Goal: Complete application form: Complete application form

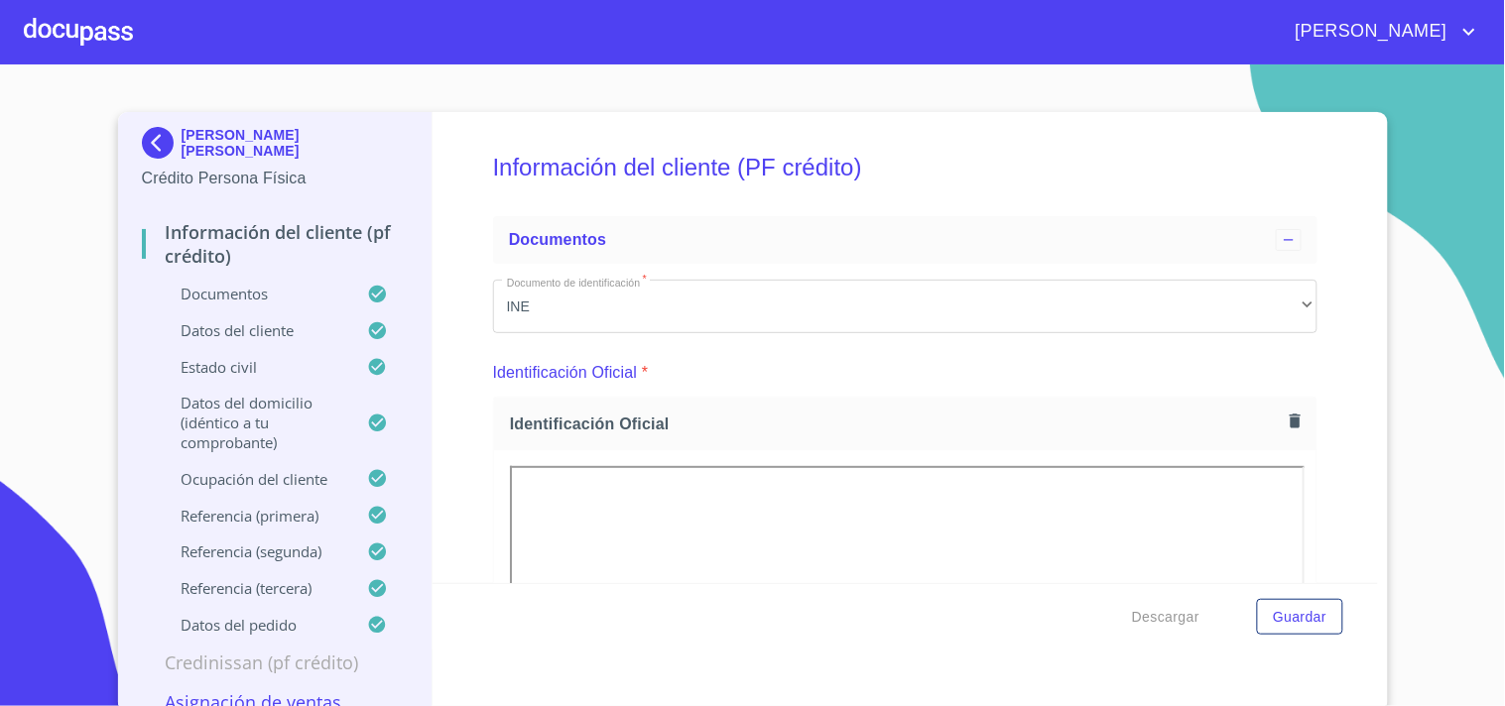
scroll to position [196, 0]
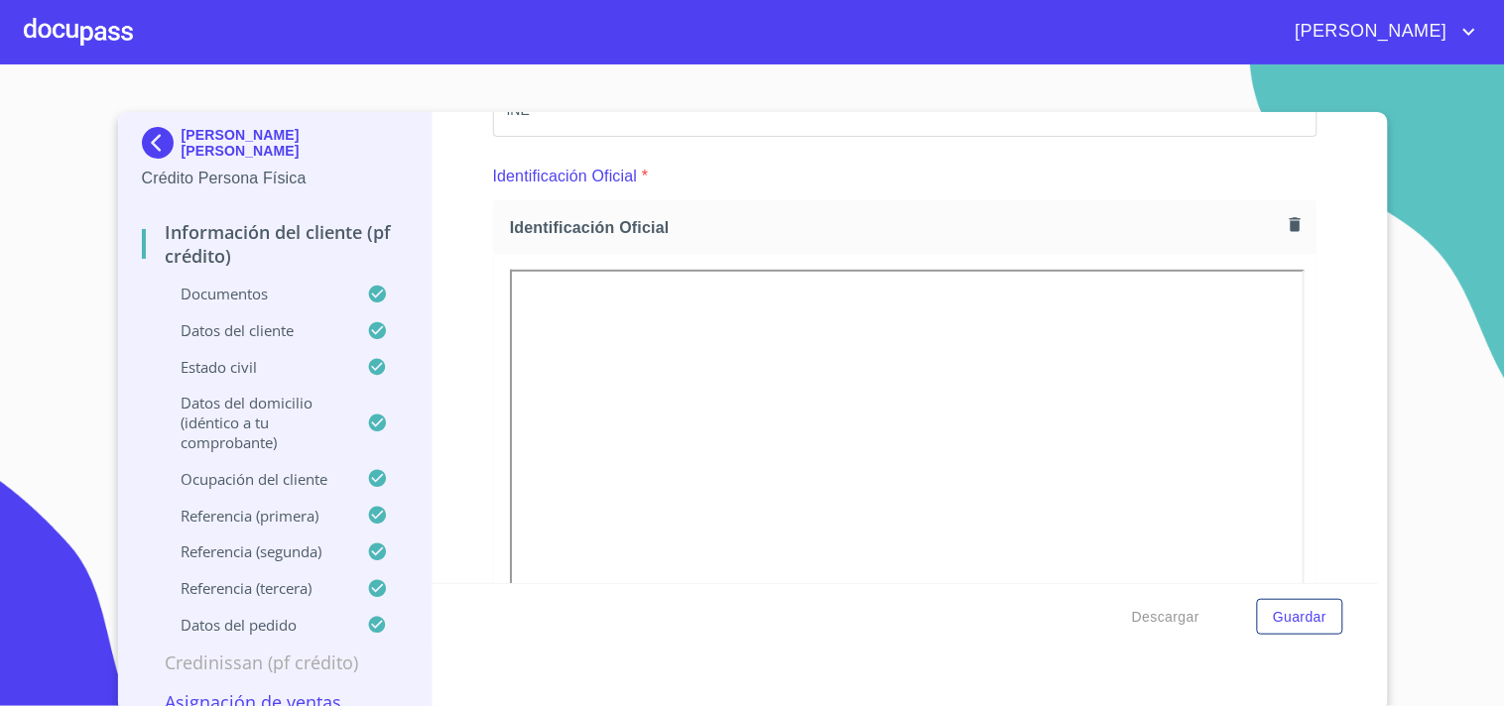
click at [116, 50] on div at bounding box center [78, 31] width 109 height 63
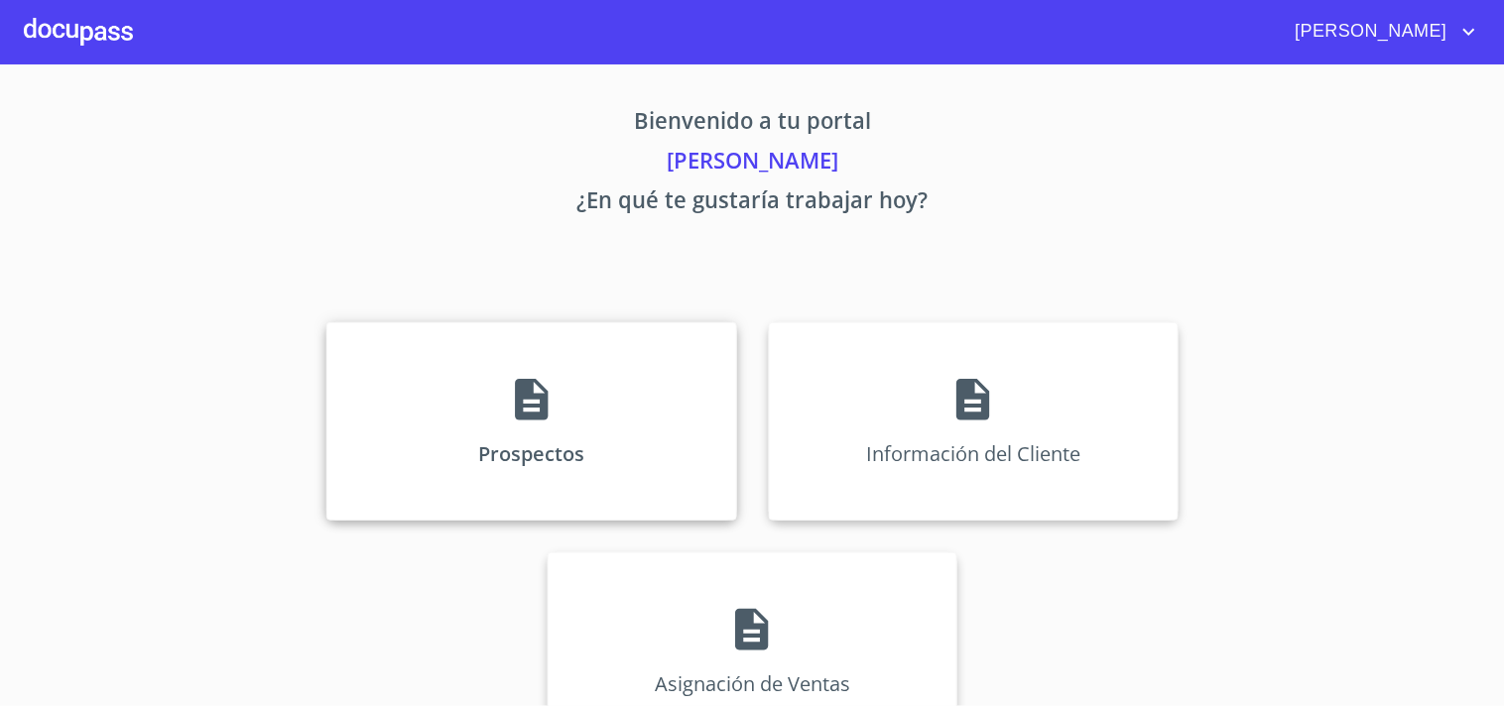
click at [575, 418] on div "Prospectos" at bounding box center [531, 421] width 410 height 198
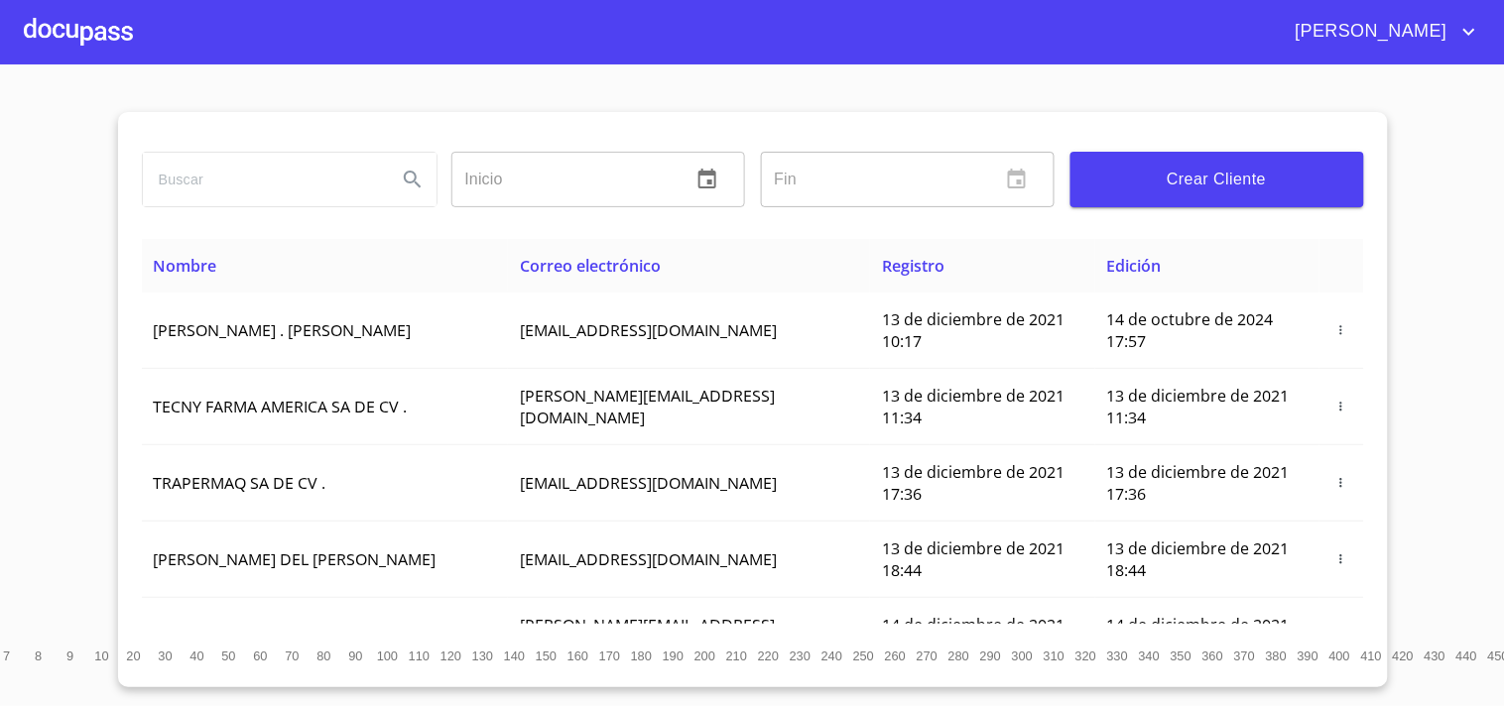
click at [242, 173] on input "search" at bounding box center [262, 180] width 238 height 54
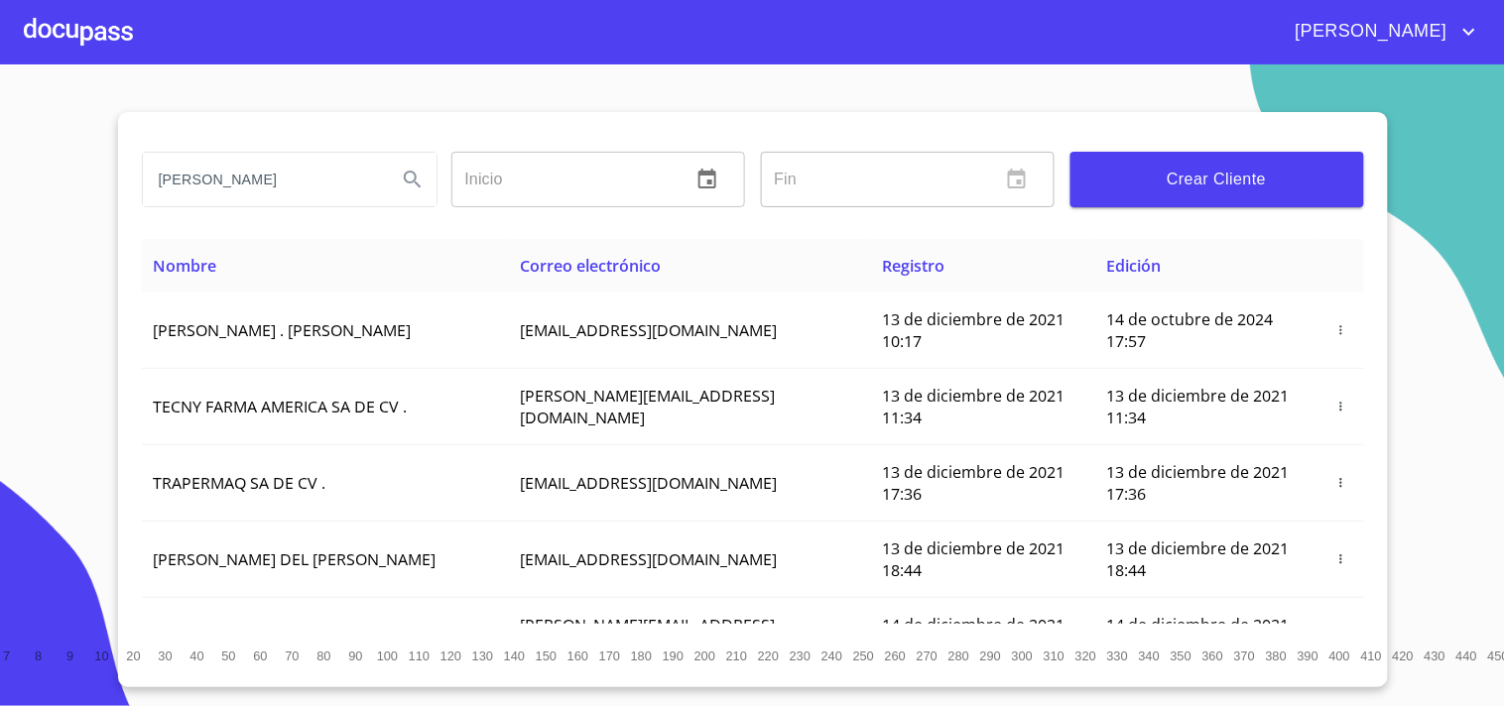
click at [421, 183] on icon "Search" at bounding box center [413, 180] width 24 height 24
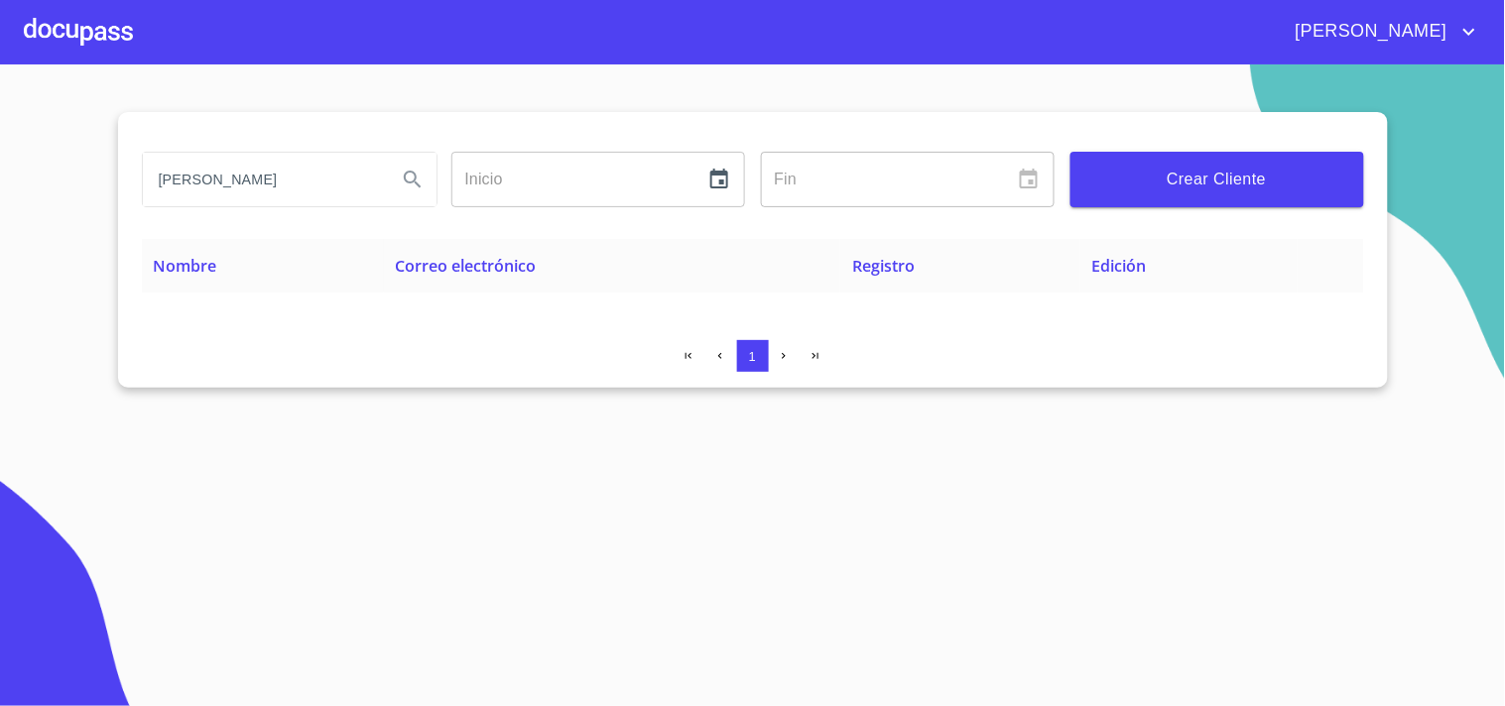
click at [341, 184] on input "[PERSON_NAME]" at bounding box center [262, 180] width 238 height 54
type input "[PERSON_NAME]"
click at [106, 27] on div at bounding box center [78, 31] width 109 height 63
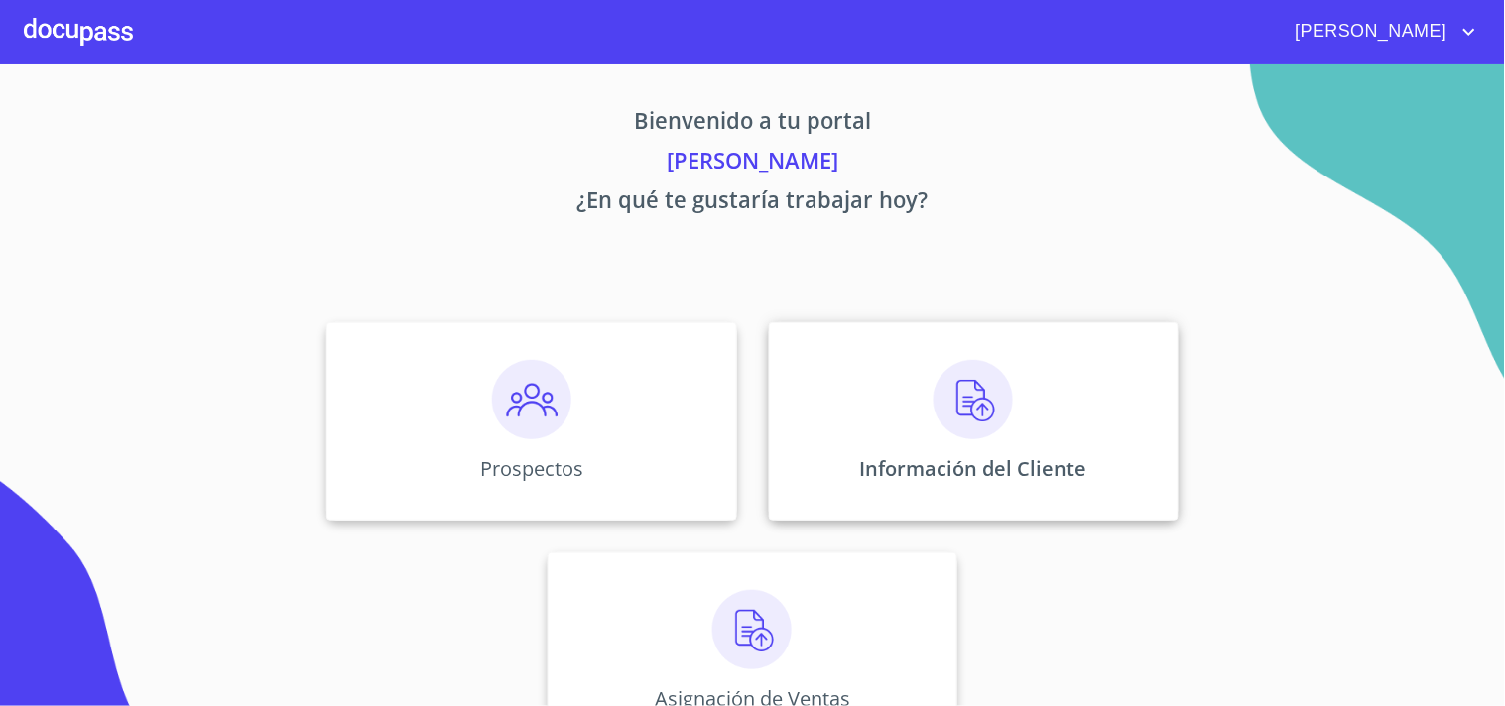
click at [1013, 395] on div "Información del Cliente" at bounding box center [974, 421] width 410 height 198
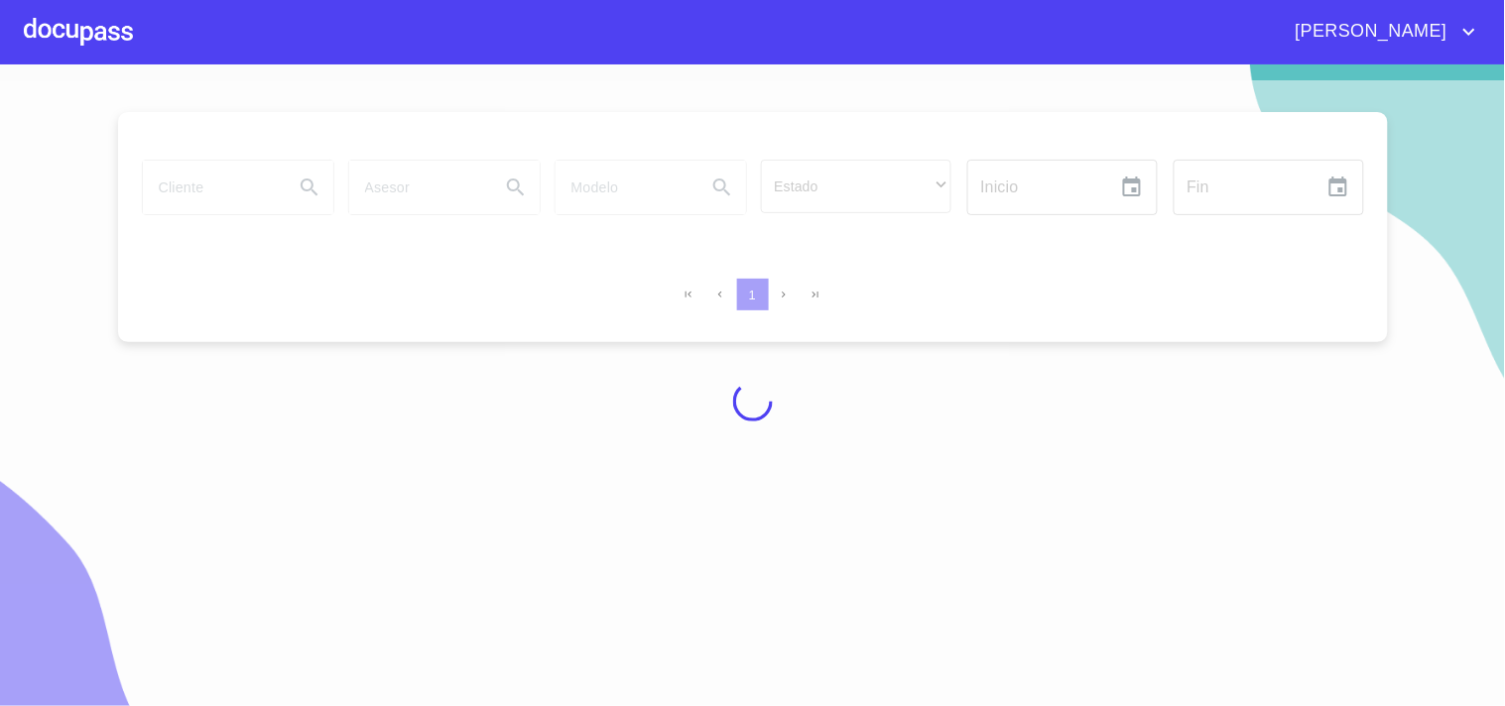
click at [113, 31] on div at bounding box center [78, 31] width 109 height 63
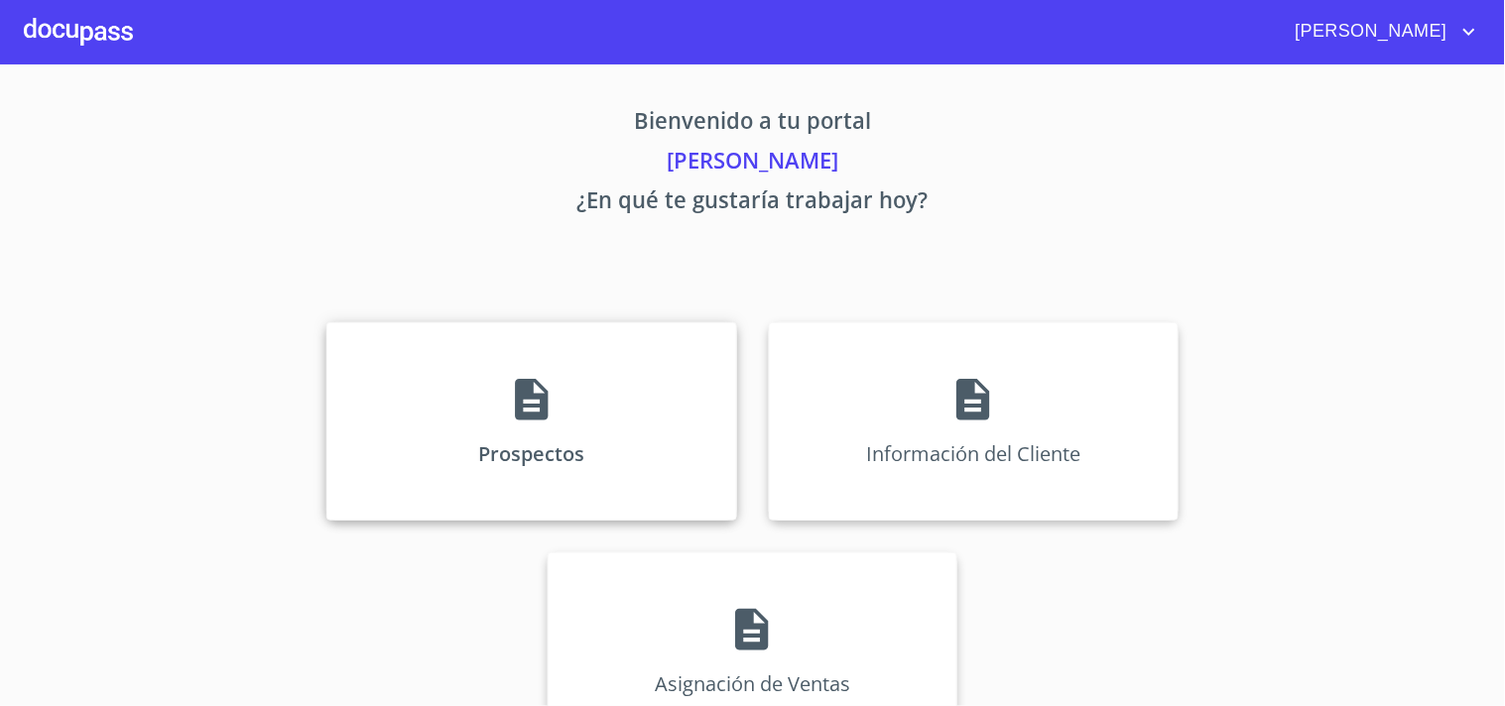
click at [550, 381] on div "Prospectos" at bounding box center [531, 421] width 410 height 198
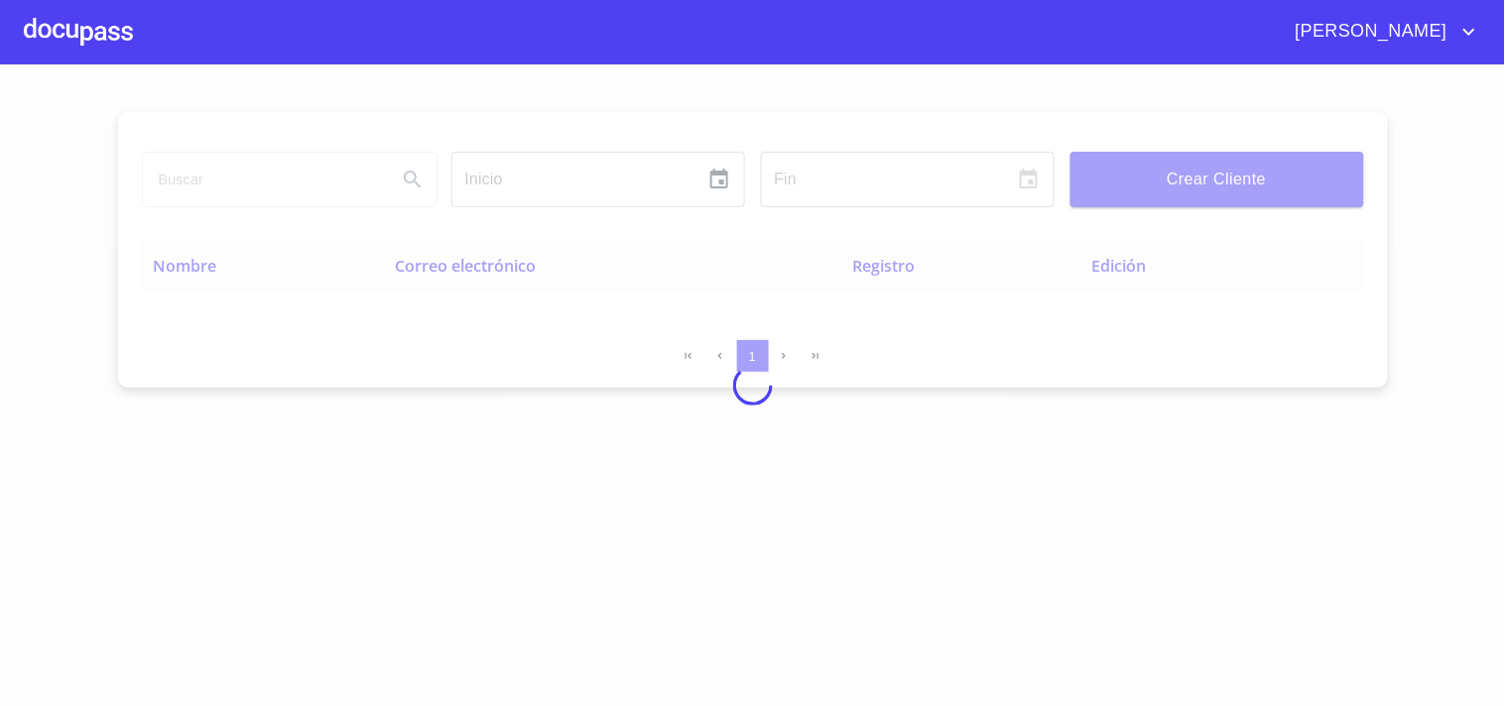
click at [1214, 190] on div at bounding box center [752, 385] width 1505 height 642
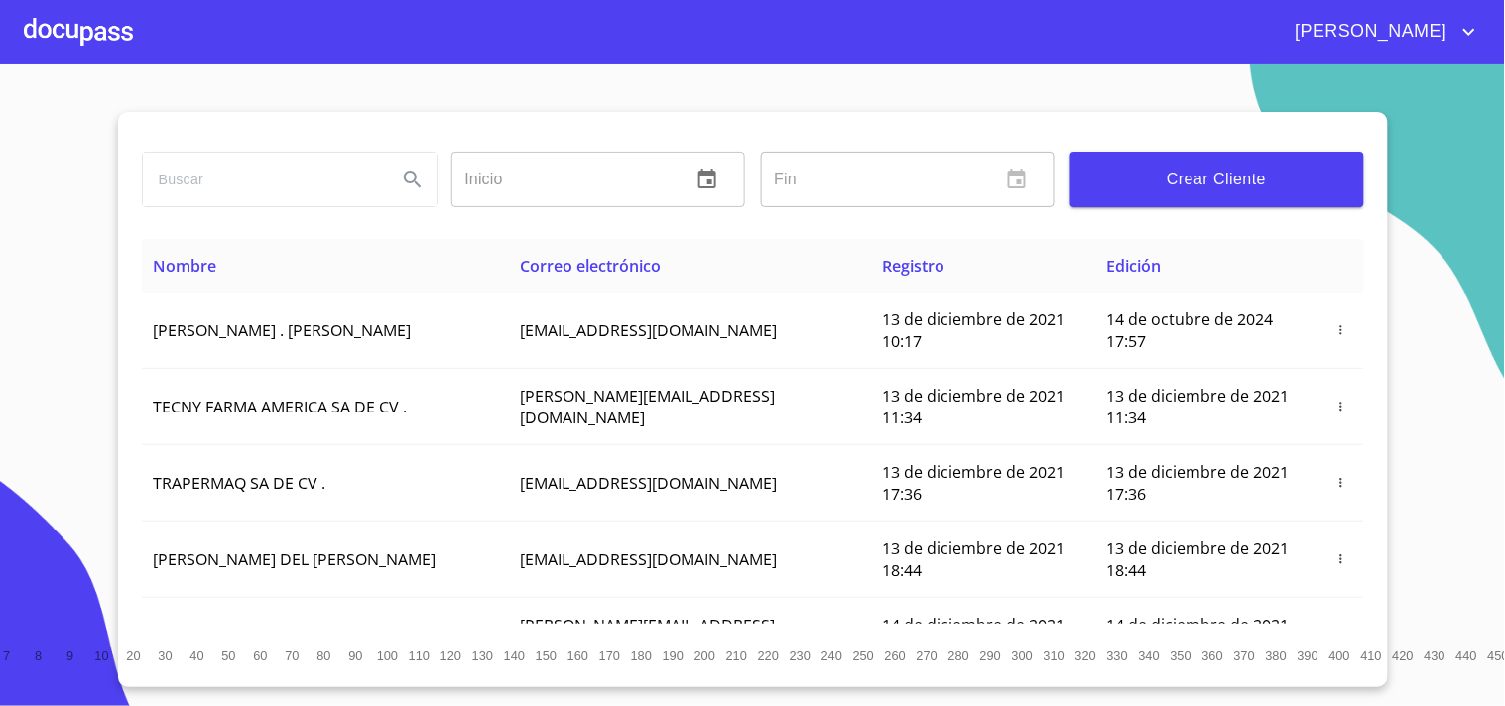
click at [1253, 188] on span "Crear Cliente" at bounding box center [1217, 180] width 262 height 28
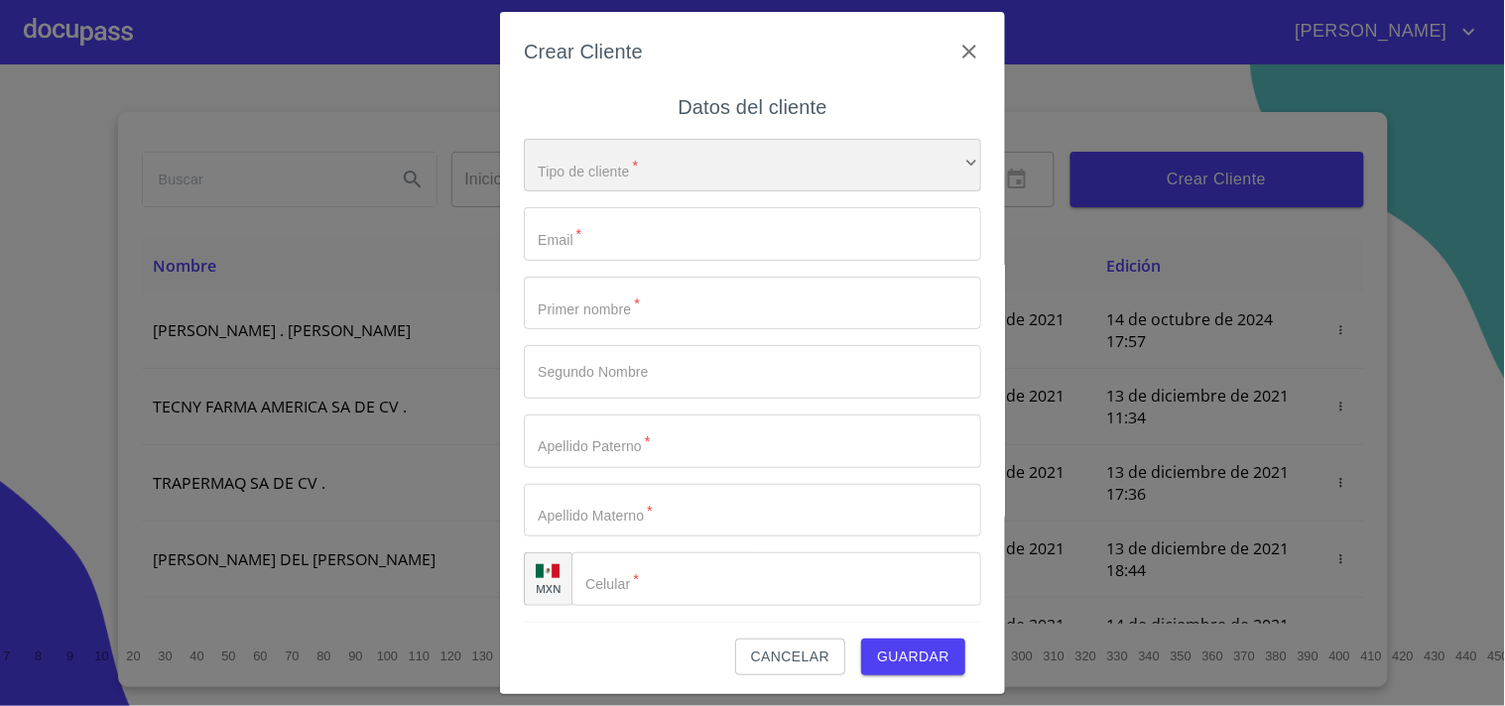
click at [661, 161] on div "​" at bounding box center [752, 166] width 457 height 54
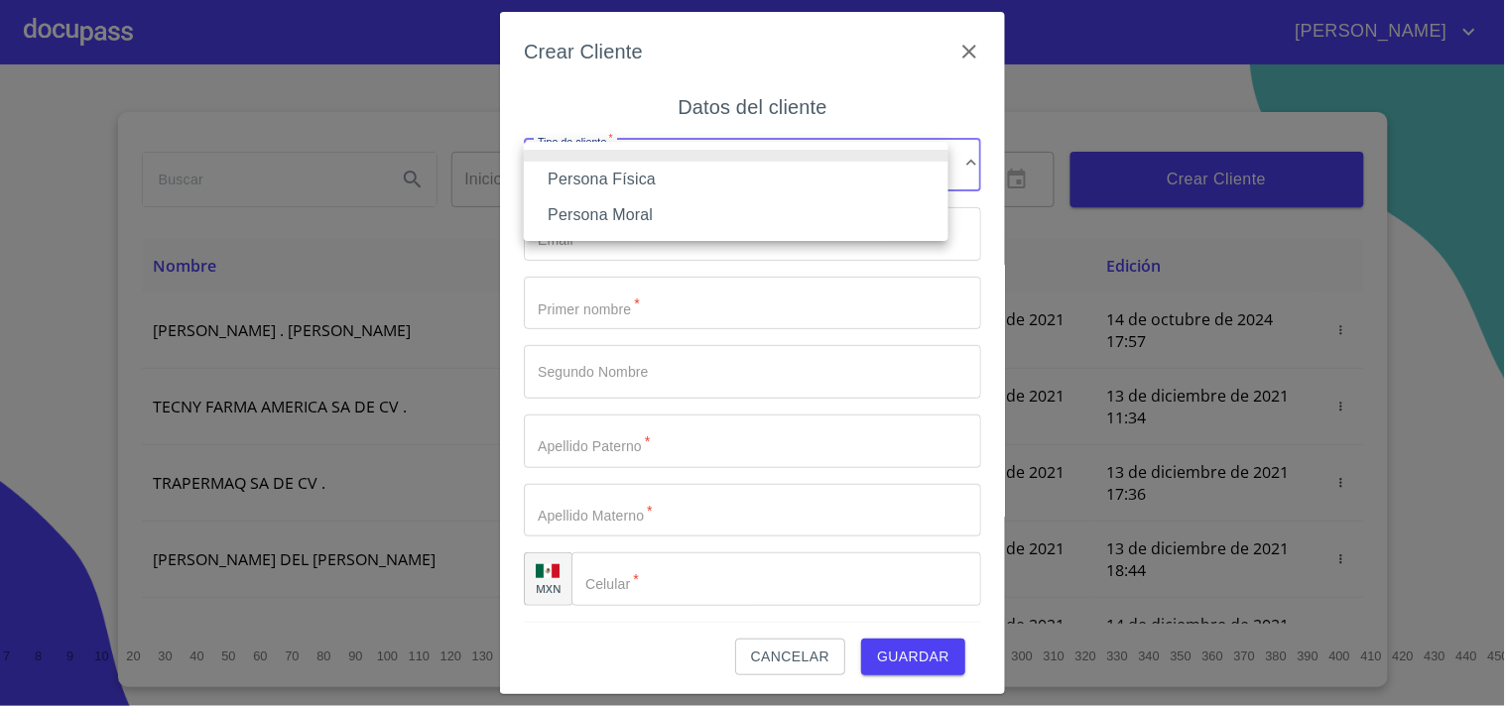
click at [1251, 140] on div at bounding box center [752, 353] width 1505 height 706
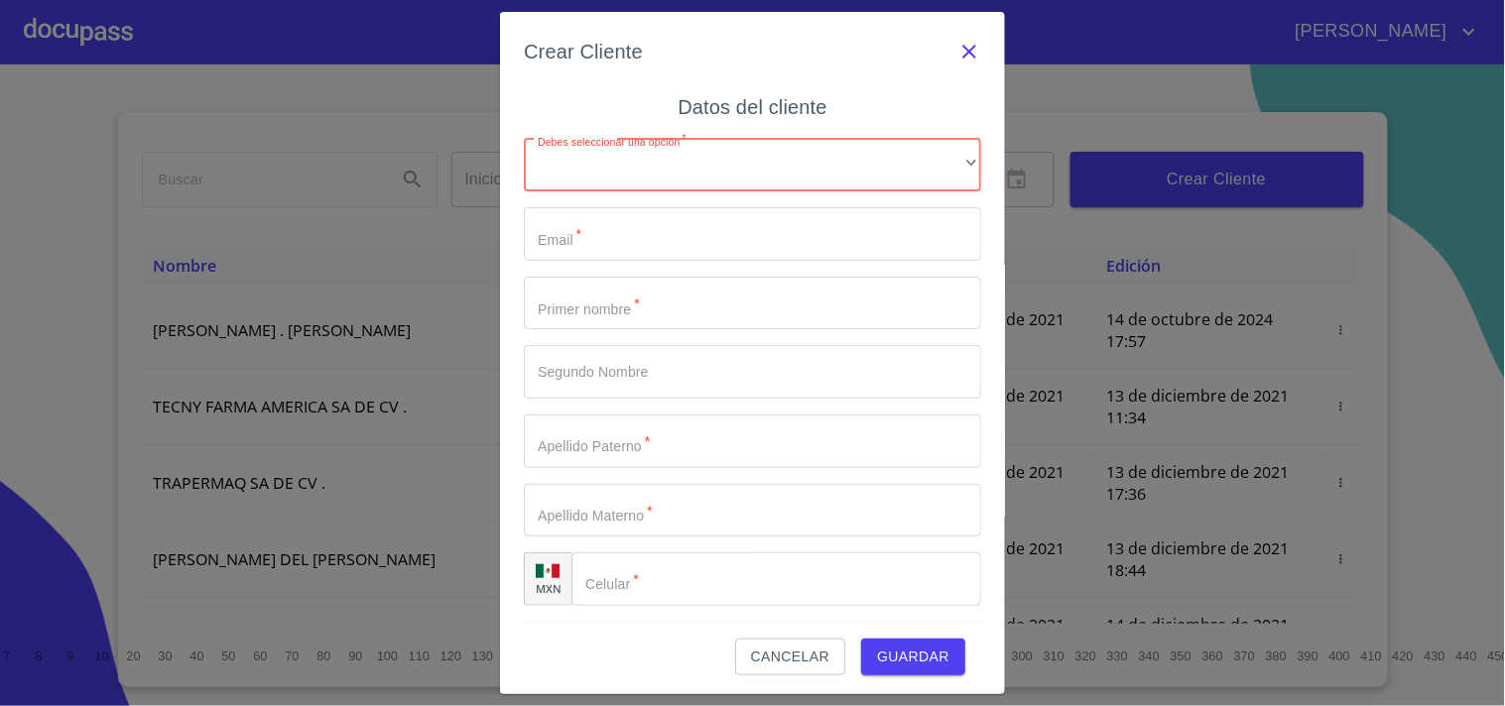
click at [957, 46] on icon "button" at bounding box center [969, 52] width 24 height 24
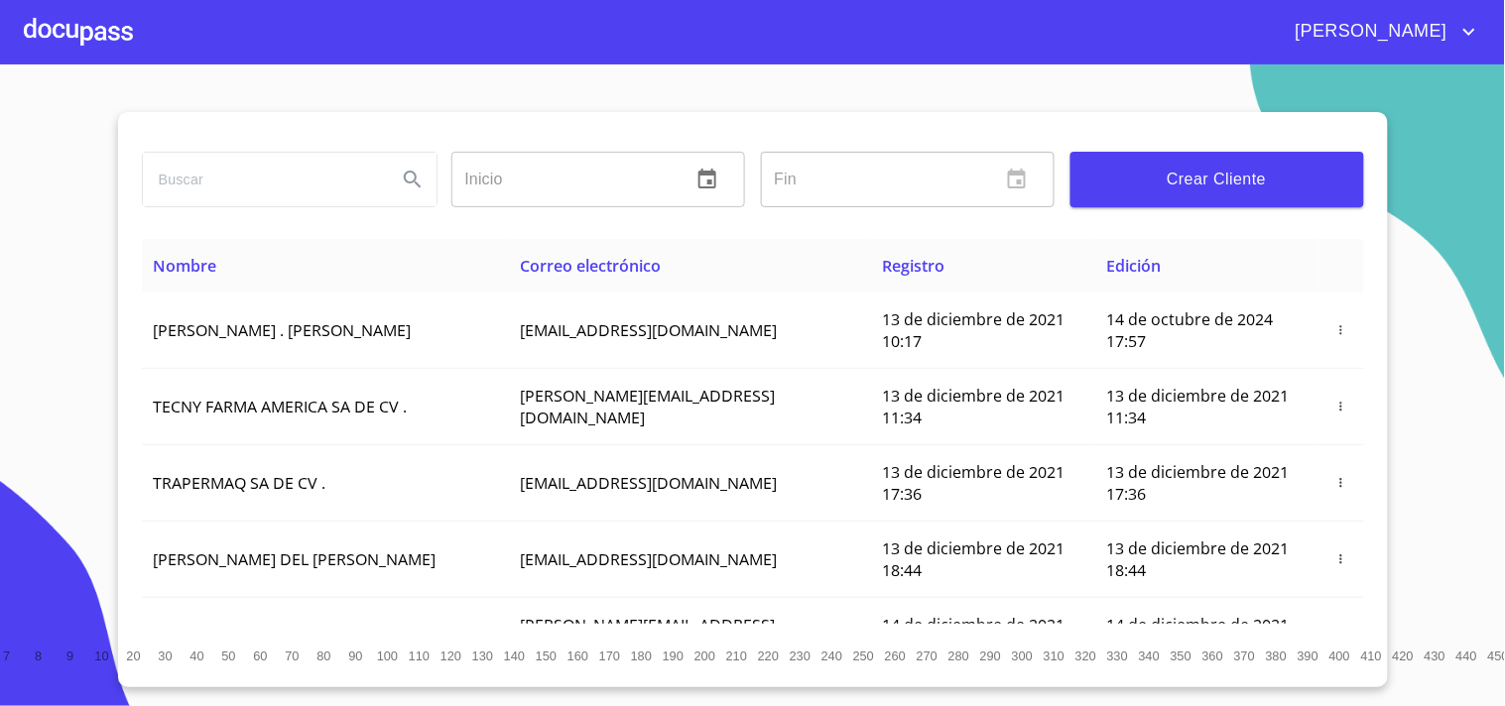
click at [1203, 185] on span "Crear Cliente" at bounding box center [1217, 180] width 262 height 28
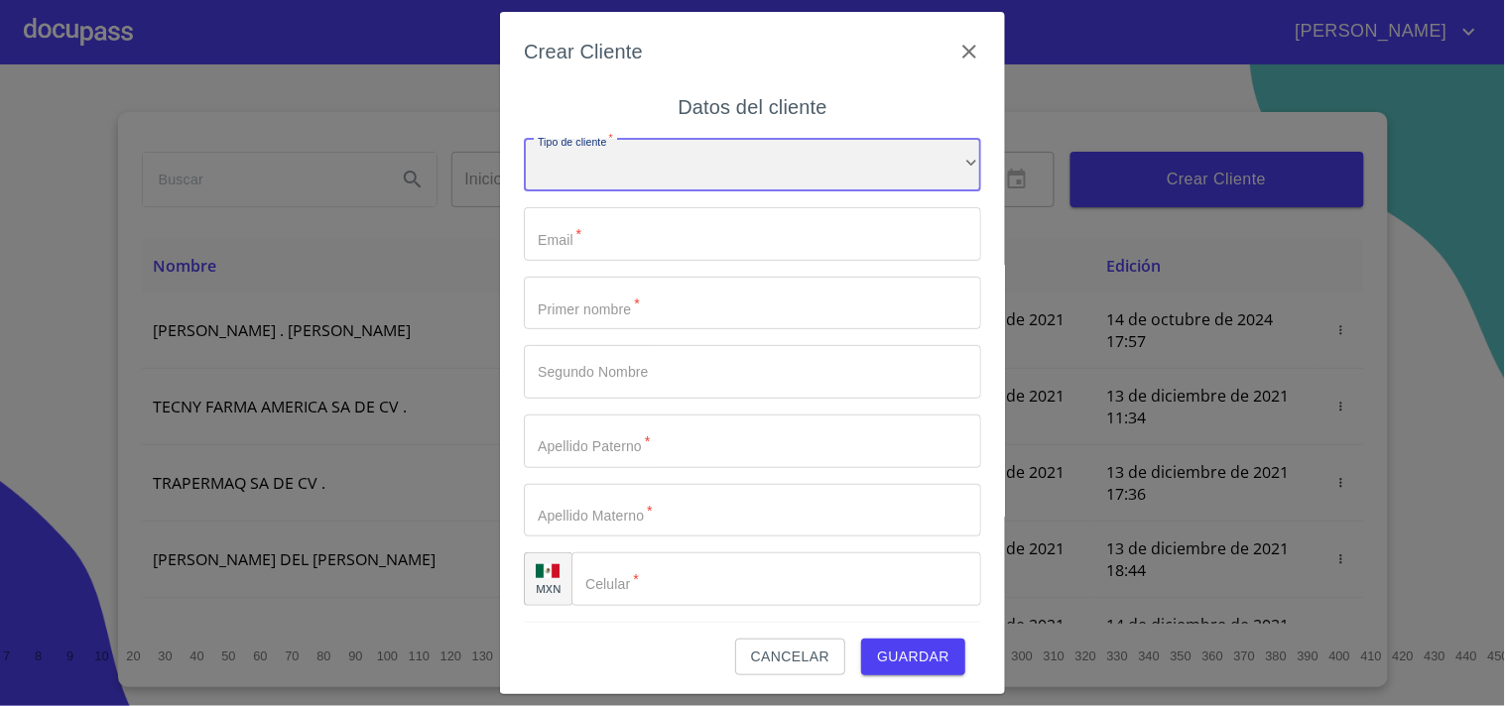
click at [923, 172] on div "​" at bounding box center [752, 166] width 457 height 54
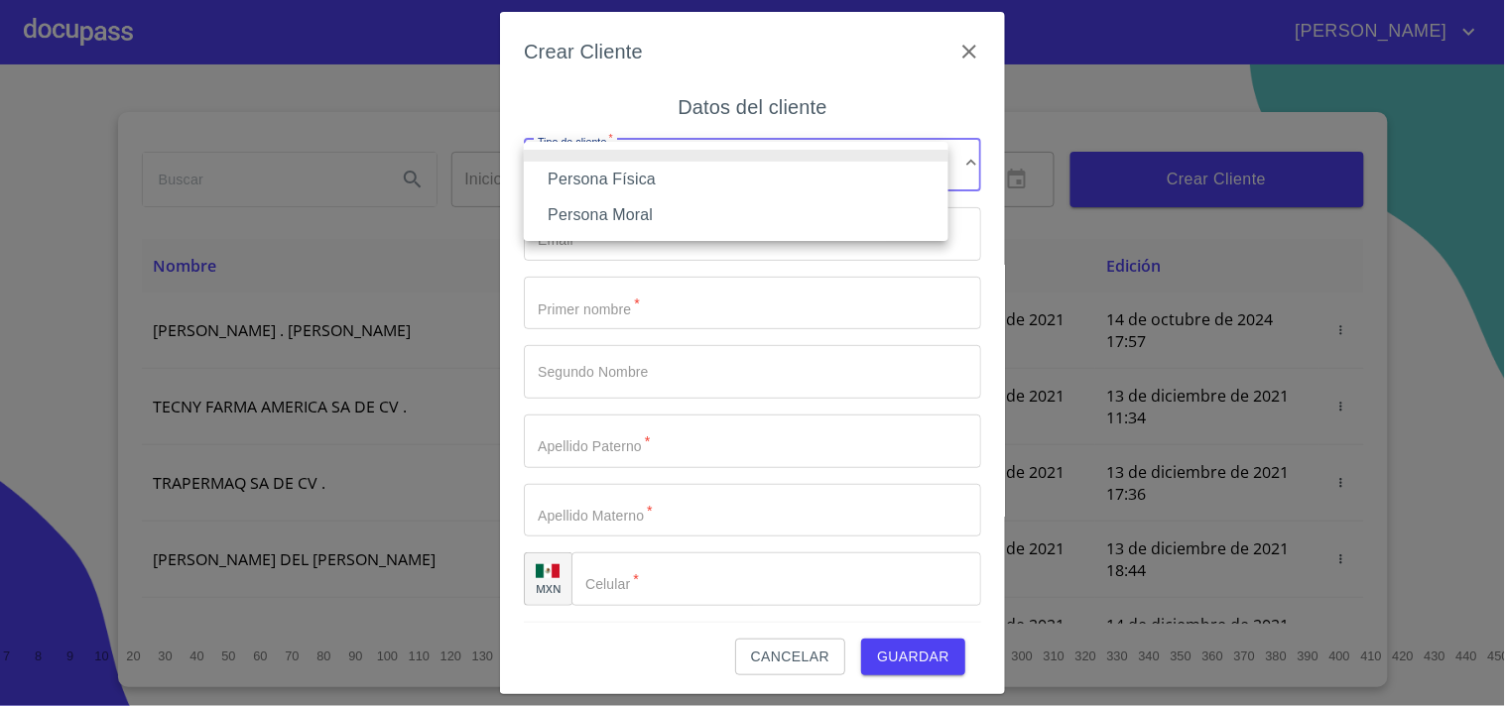
click at [640, 171] on li "Persona Física" at bounding box center [736, 180] width 425 height 36
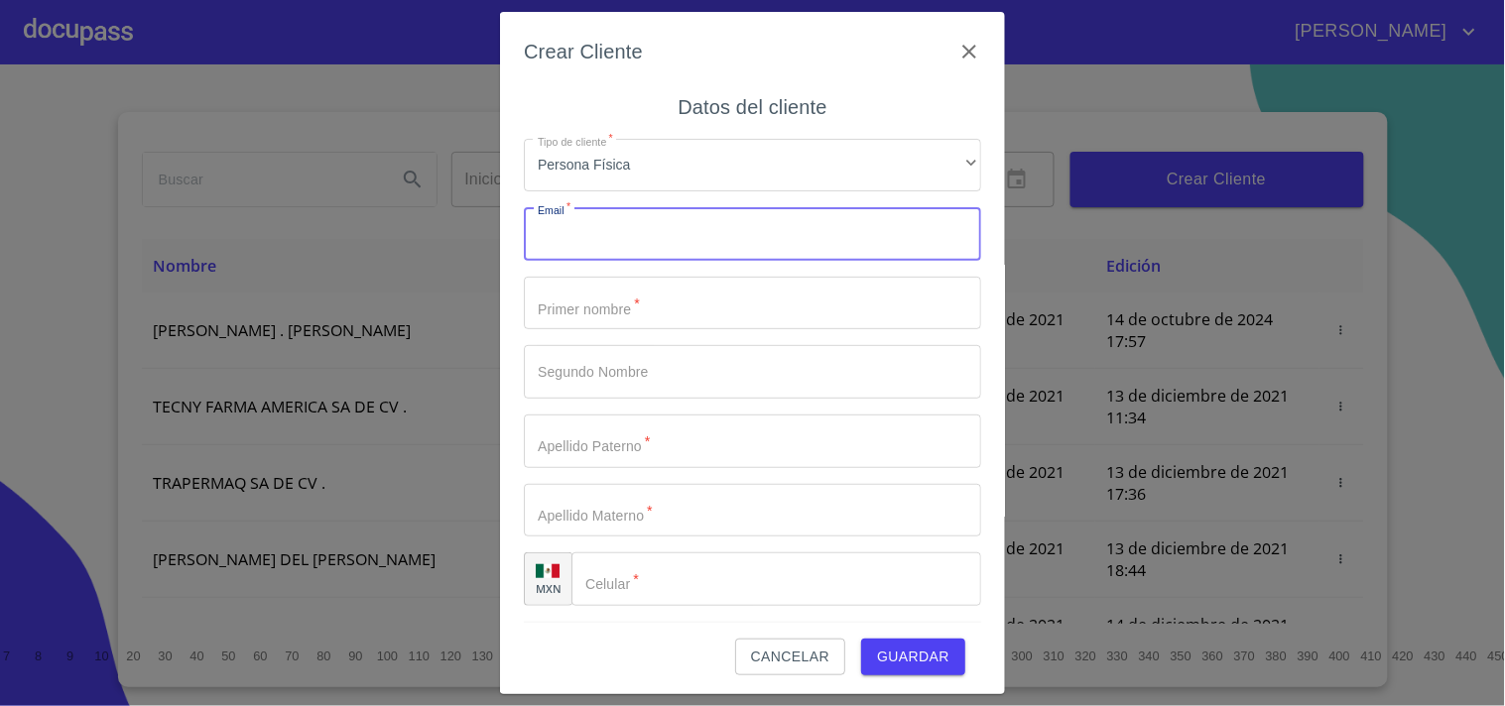
click at [659, 230] on input "Tipo de cliente   *" at bounding box center [752, 234] width 457 height 54
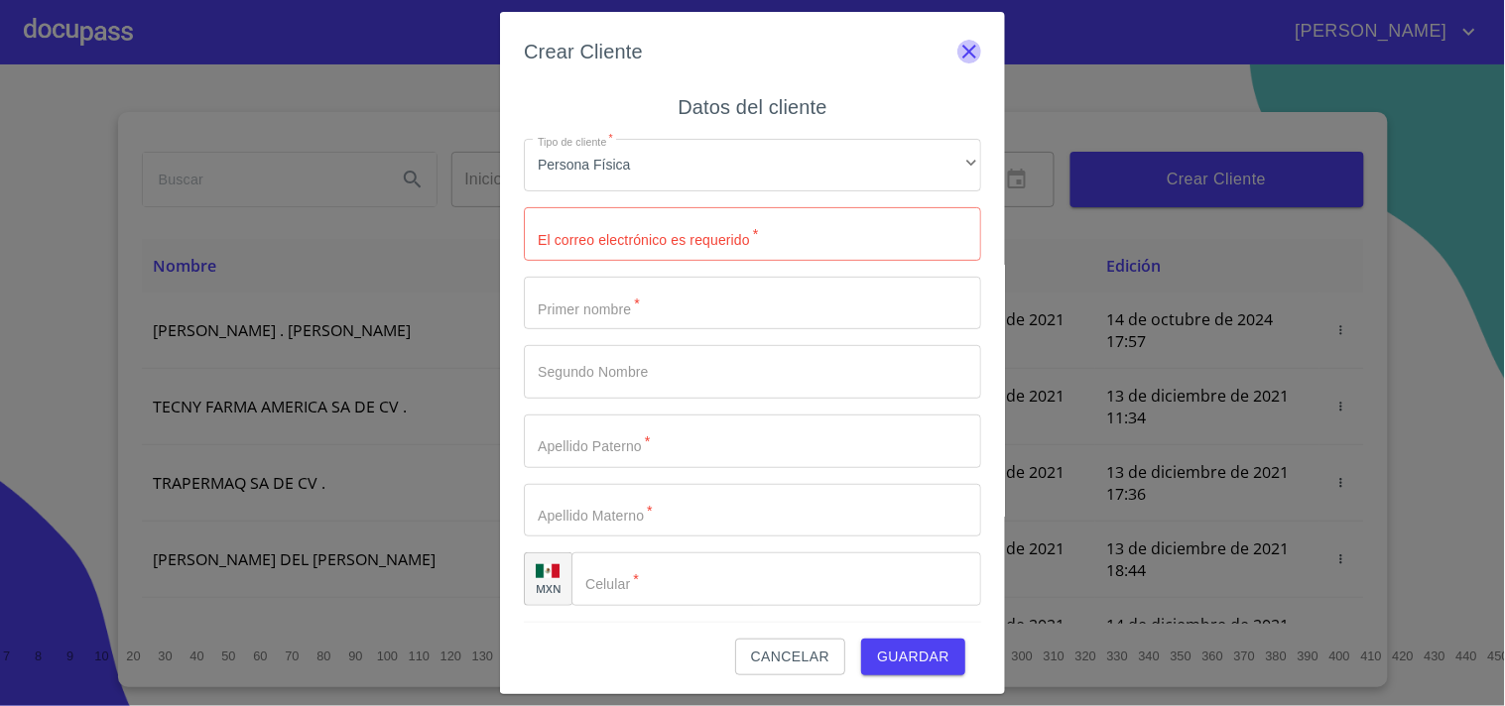
click at [957, 50] on icon "button" at bounding box center [969, 52] width 24 height 24
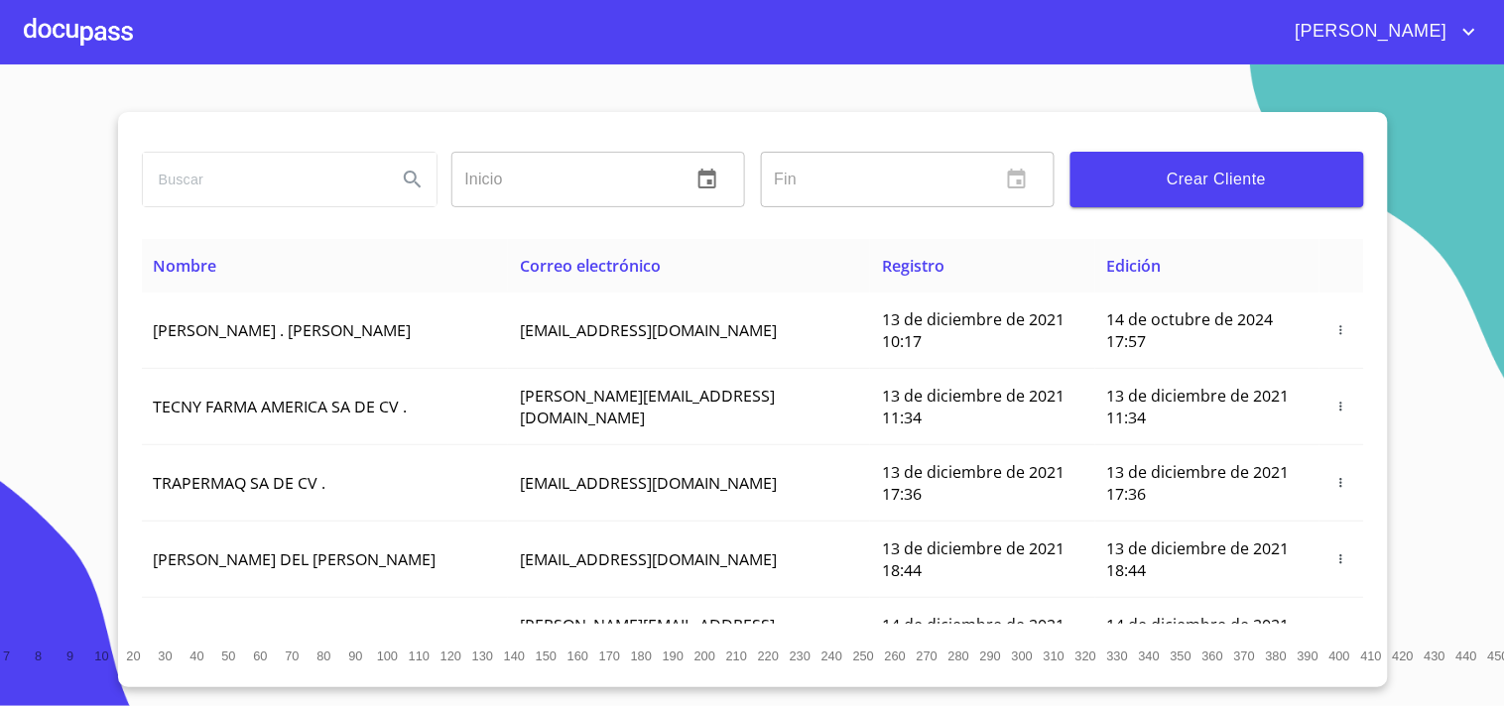
click at [1176, 177] on span "Crear Cliente" at bounding box center [1217, 180] width 262 height 28
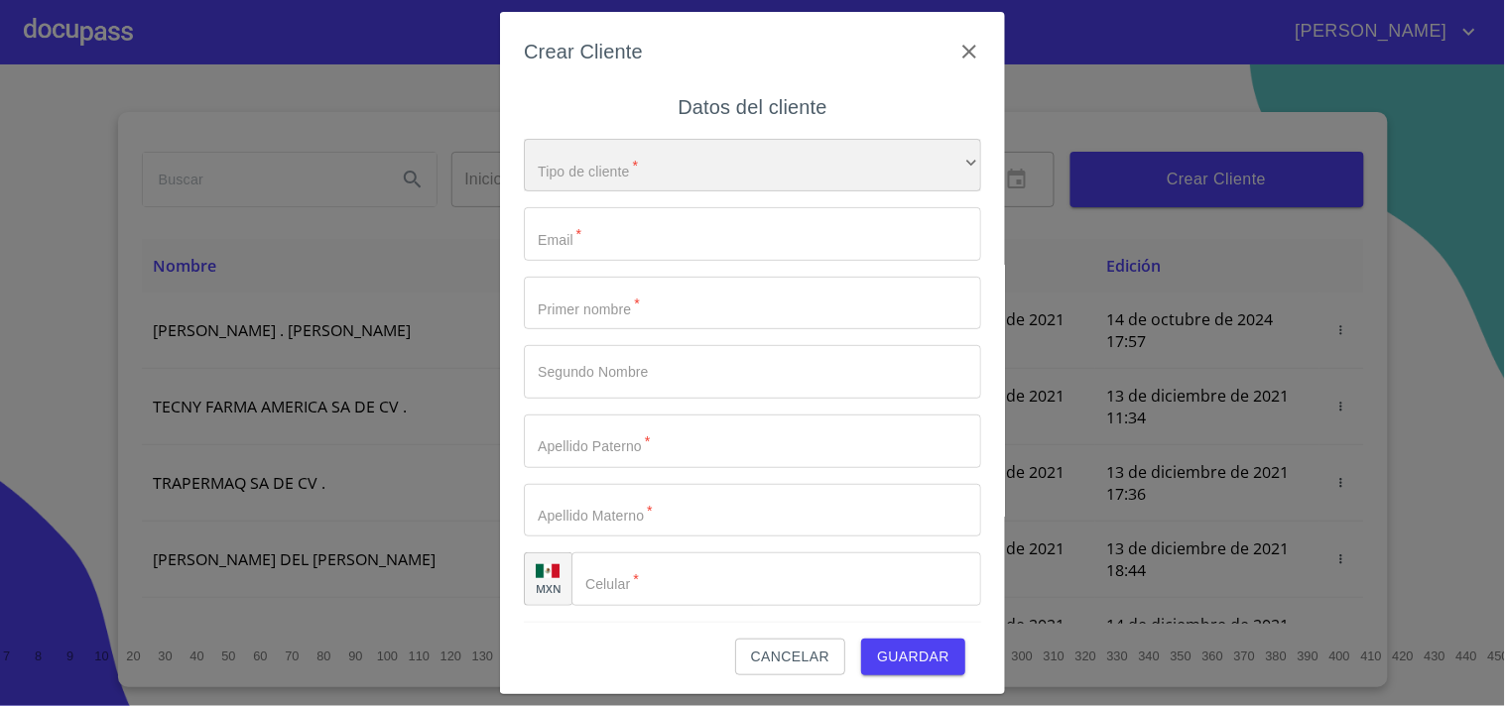
click at [689, 167] on div "​" at bounding box center [752, 166] width 457 height 54
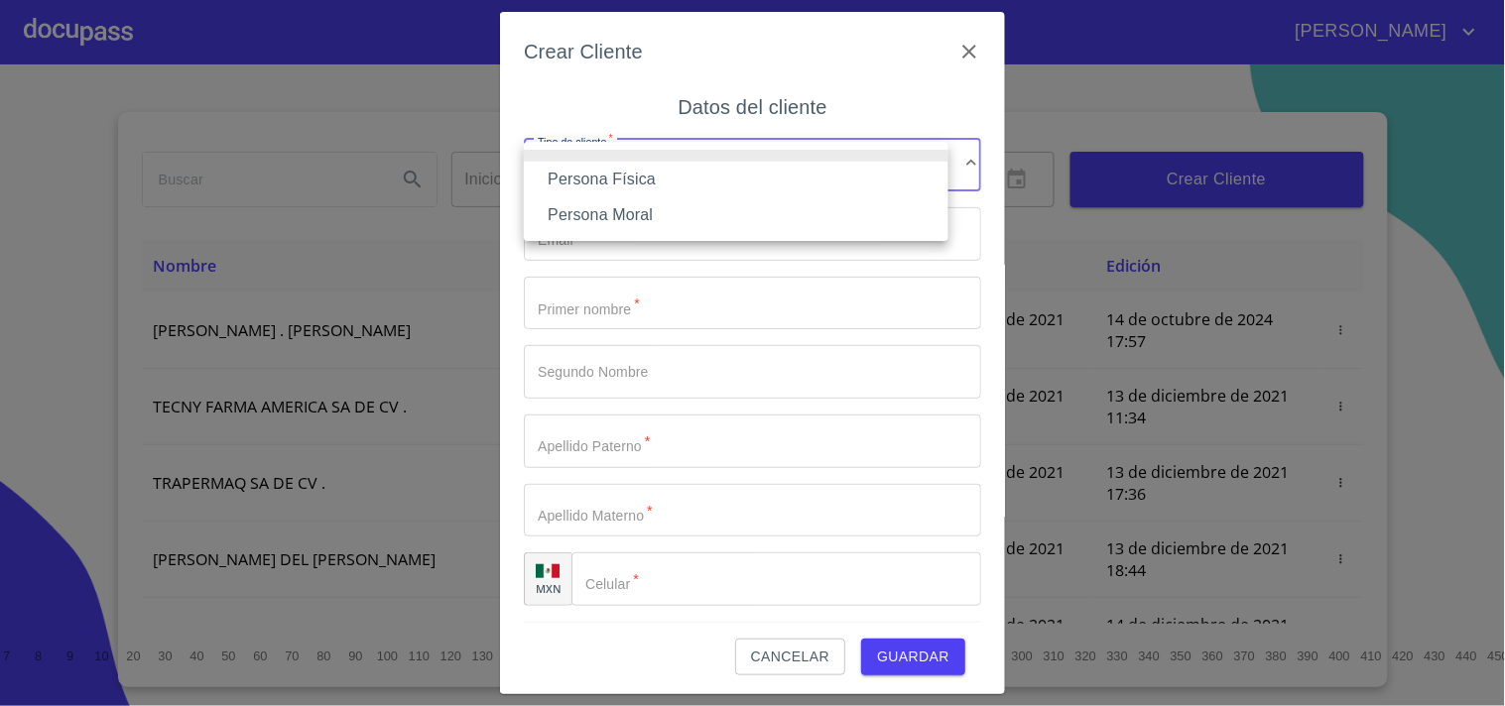
click at [630, 171] on li "Persona Física" at bounding box center [736, 180] width 425 height 36
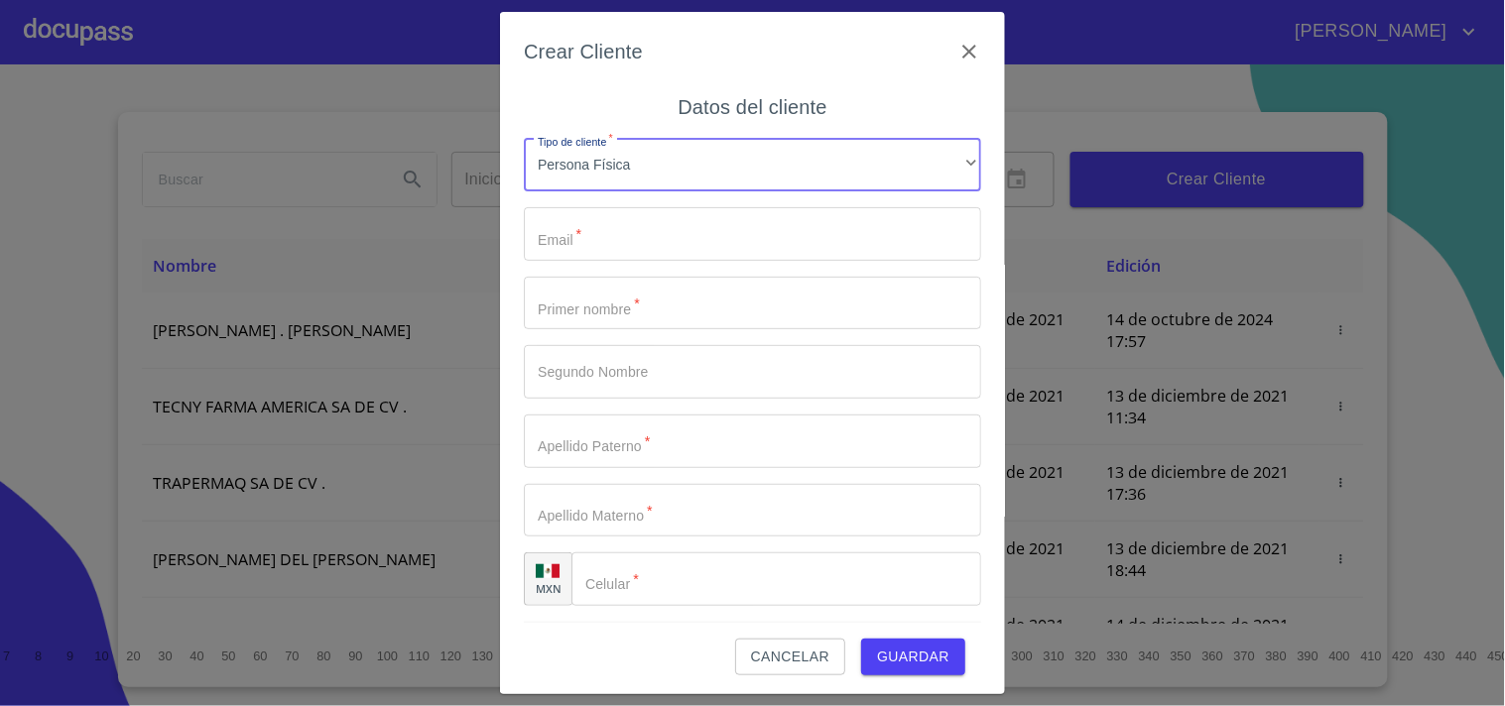
click at [611, 226] on input "Tipo de cliente   *" at bounding box center [752, 234] width 457 height 54
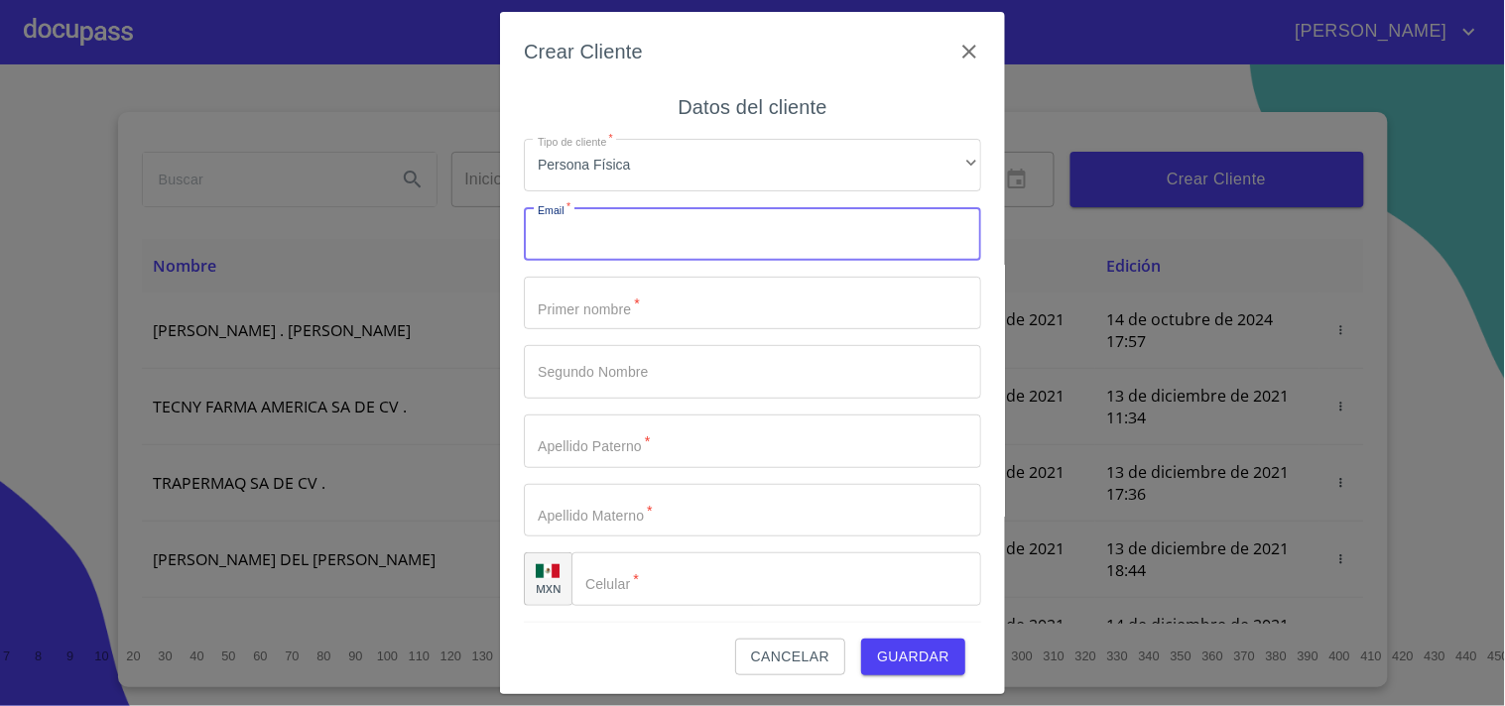
paste input "[EMAIL_ADDRESS][DOMAIN_NAME]"
type input "[EMAIL_ADDRESS][DOMAIN_NAME]"
click at [769, 284] on input "Tipo de cliente   *" at bounding box center [752, 304] width 457 height 54
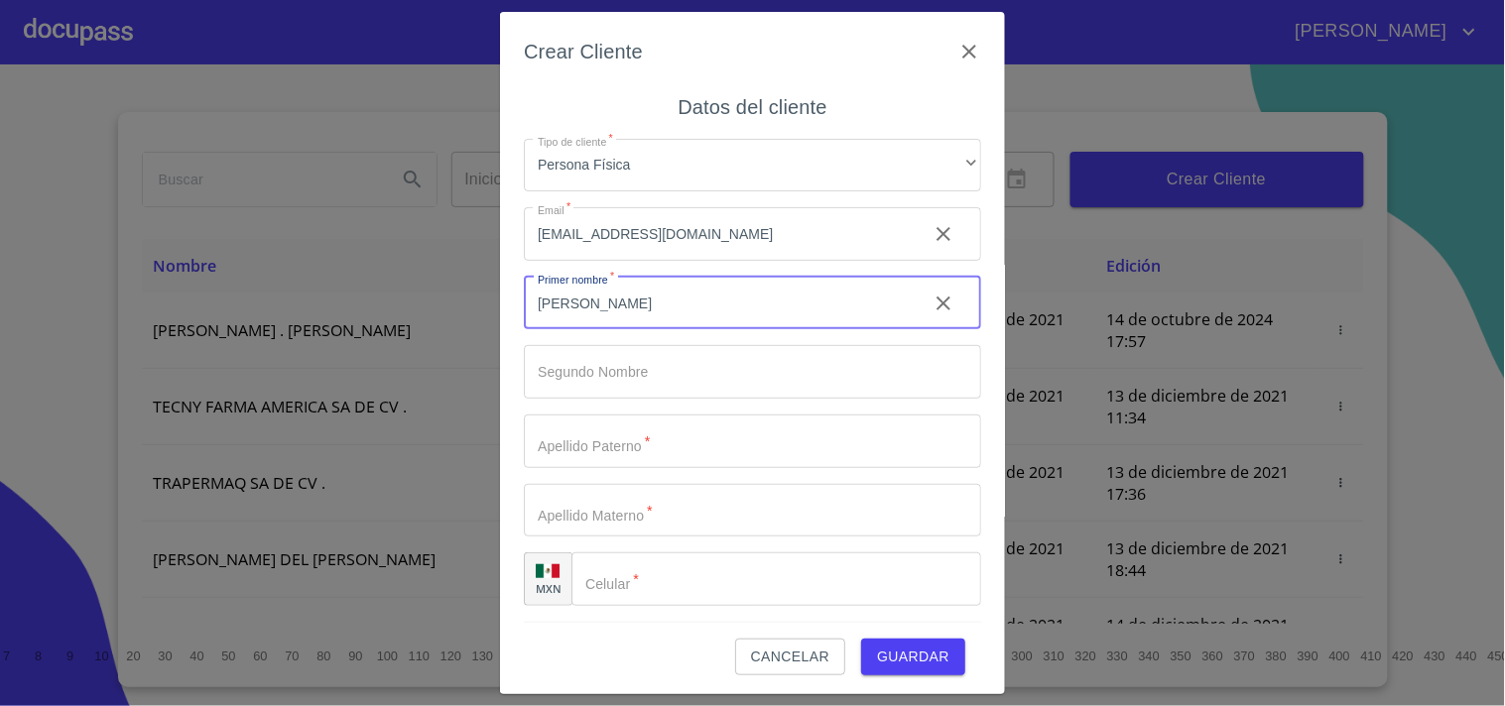
type input "[PERSON_NAME]"
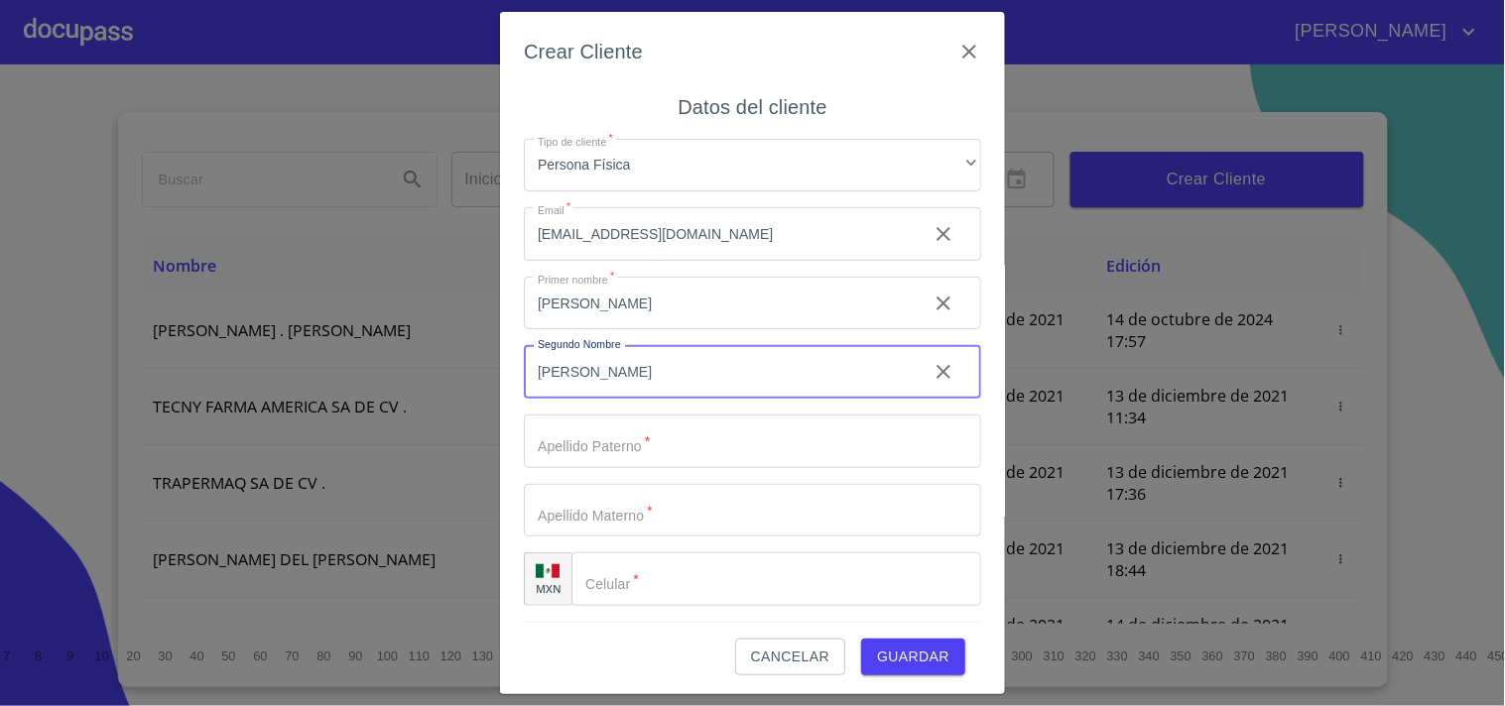
type input "[PERSON_NAME]"
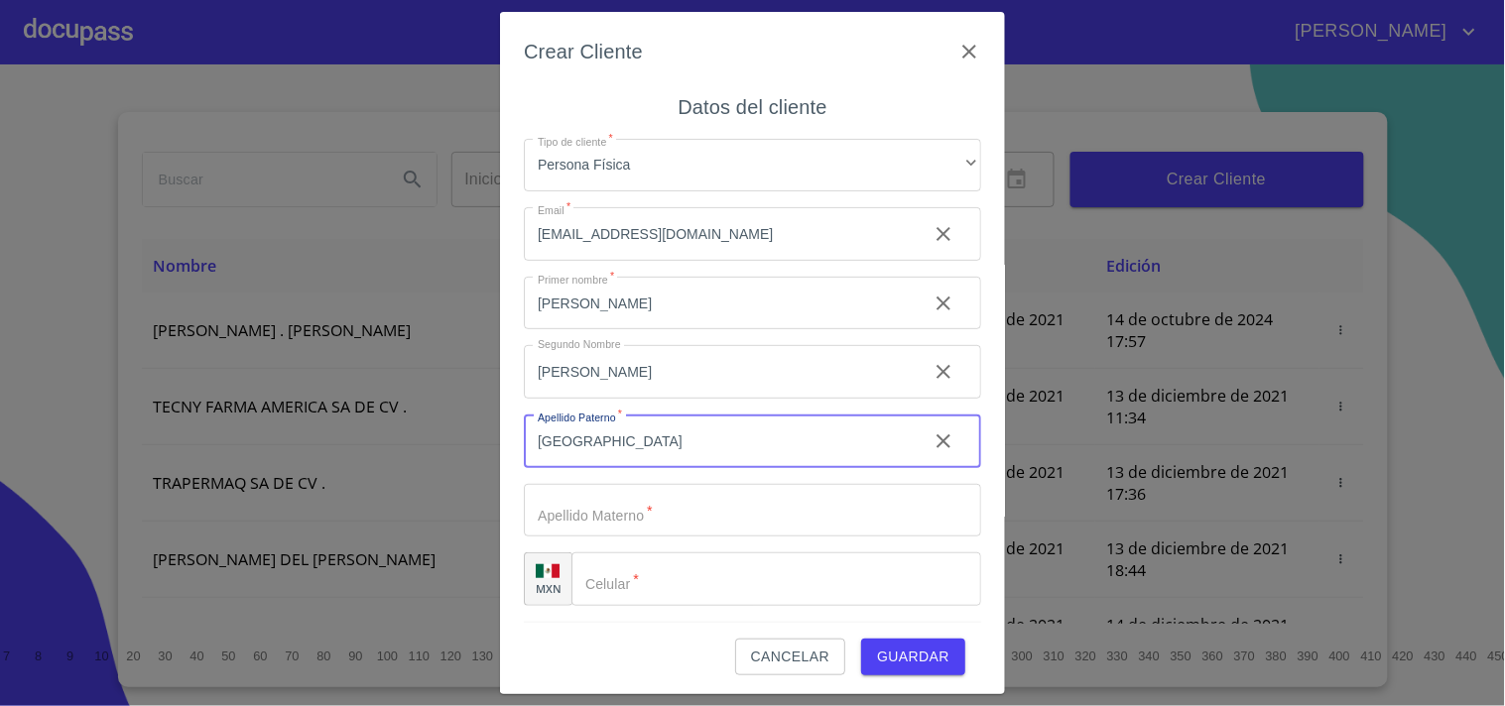
type input "[GEOGRAPHIC_DATA]"
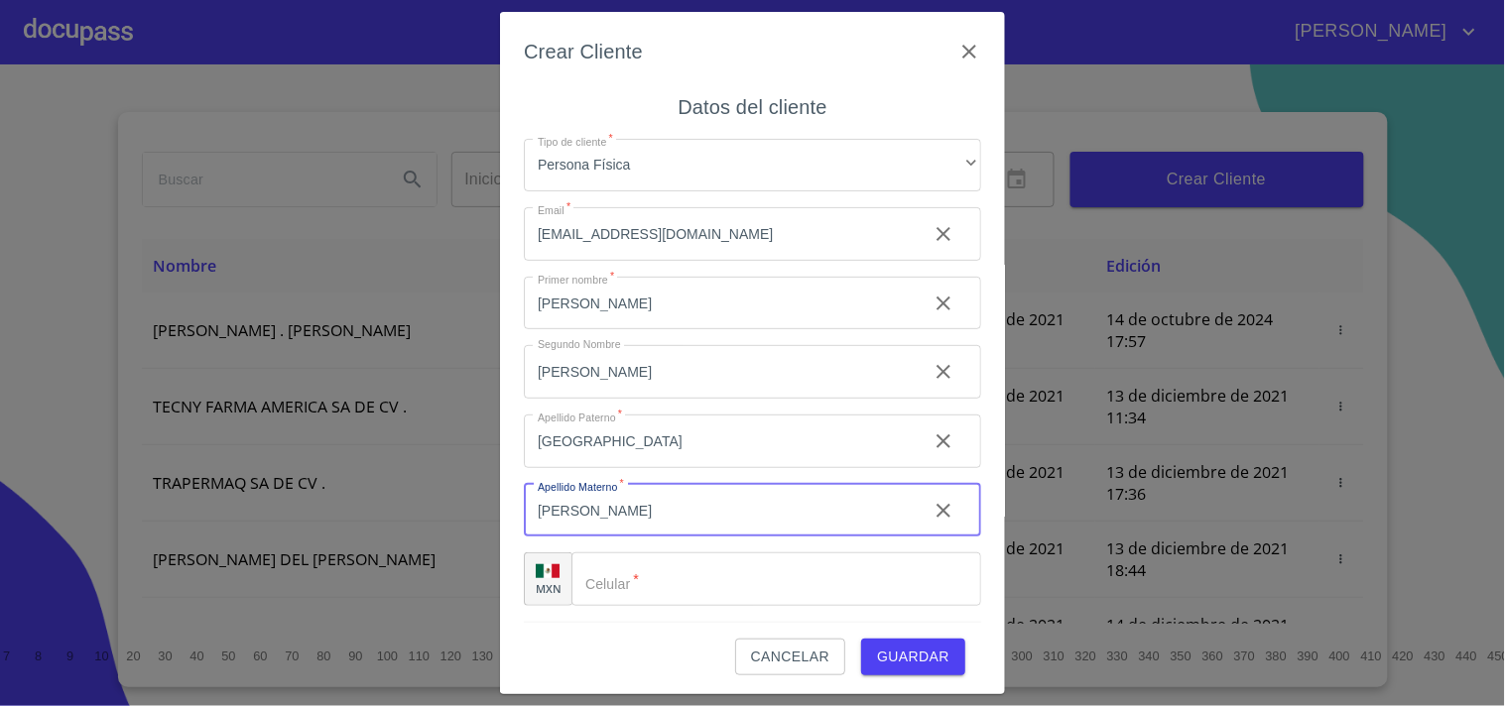
type input "[PERSON_NAME]"
click at [701, 566] on input "Tipo de cliente   *" at bounding box center [776, 580] width 410 height 54
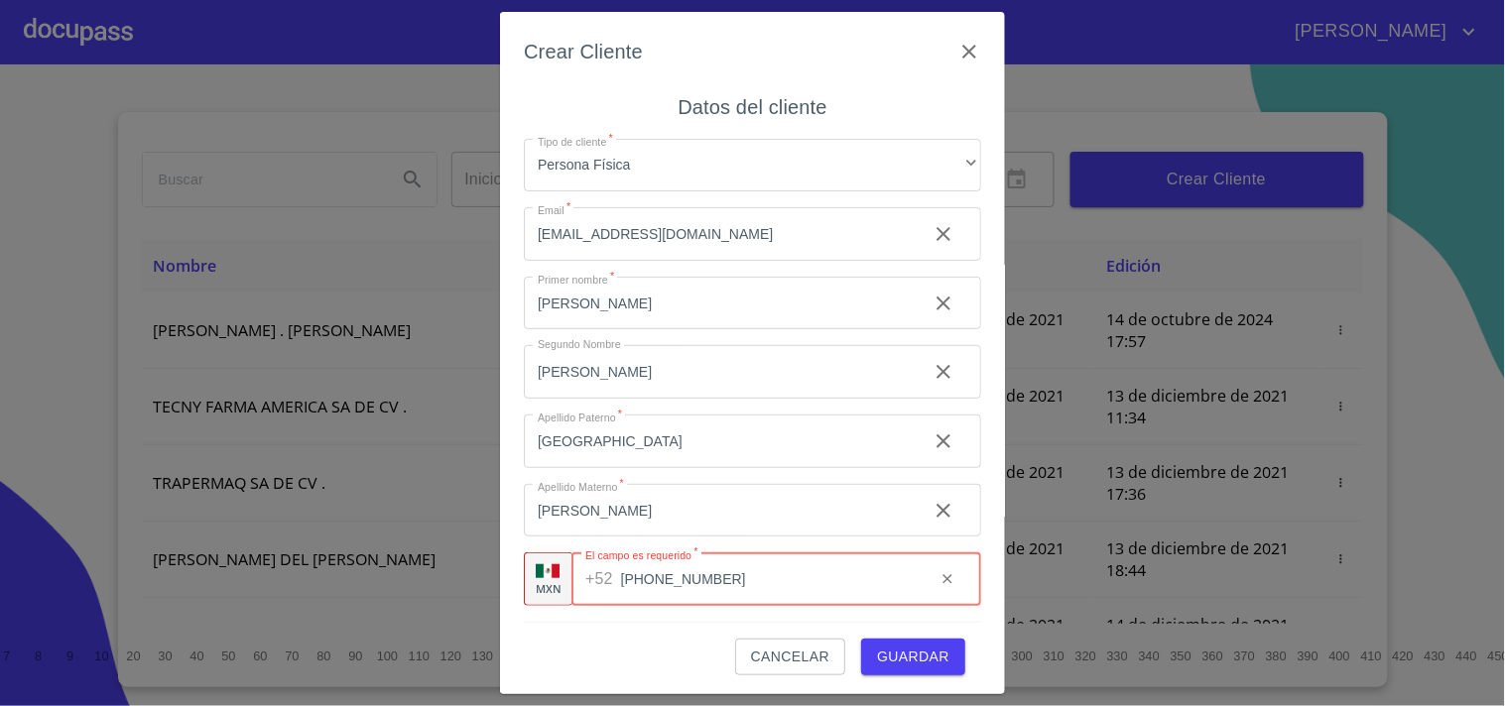
type input "[PHONE_NUMBER]"
click at [596, 636] on div "Cancelar Guardar" at bounding box center [752, 649] width 457 height 54
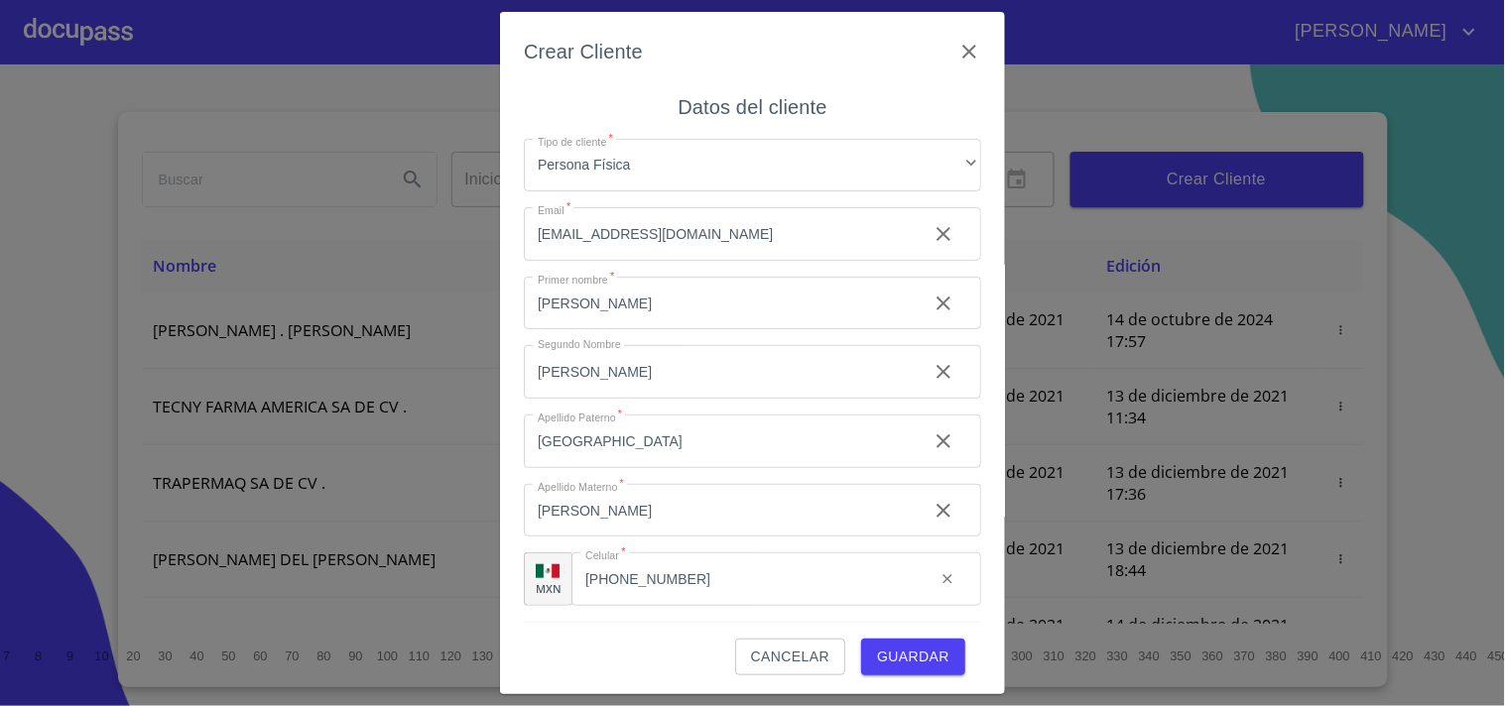
click at [885, 656] on span "Guardar" at bounding box center [913, 657] width 72 height 25
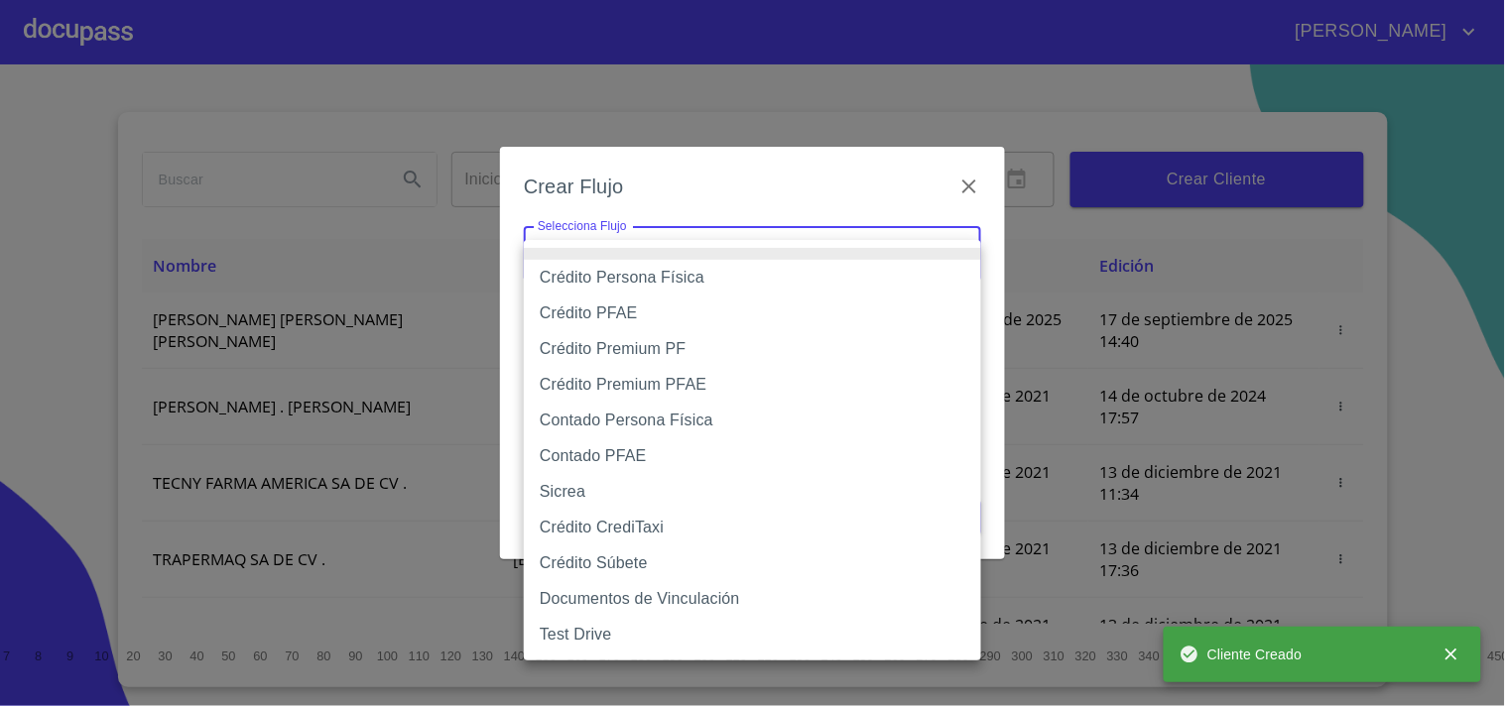
click at [790, 243] on body "[PERSON_NAME] ​ Fin ​ Crear Cliente Nombre Correo electrónico Registro Edición …" at bounding box center [752, 353] width 1505 height 706
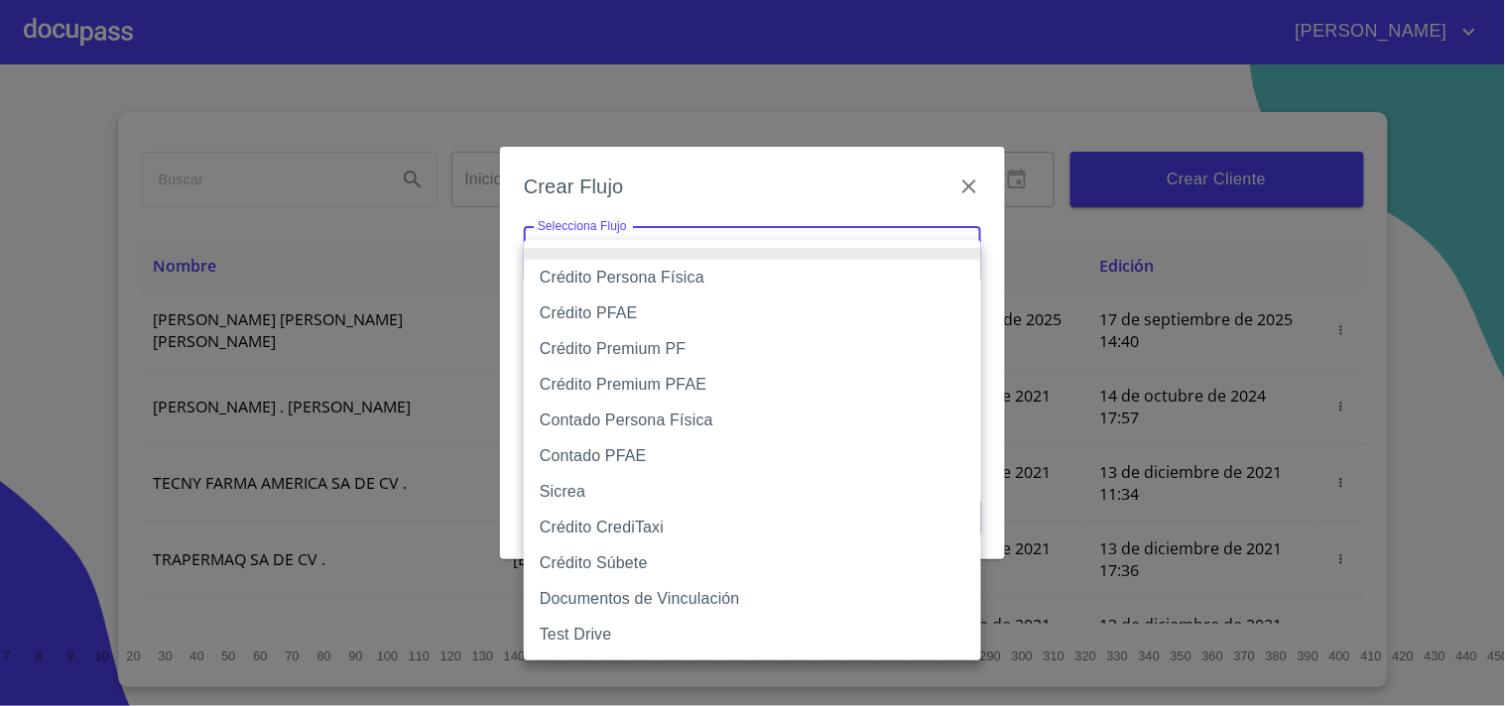
click at [685, 273] on li "Crédito Persona Física" at bounding box center [752, 278] width 457 height 36
type input "61b033e49b8c202ad5bb7912"
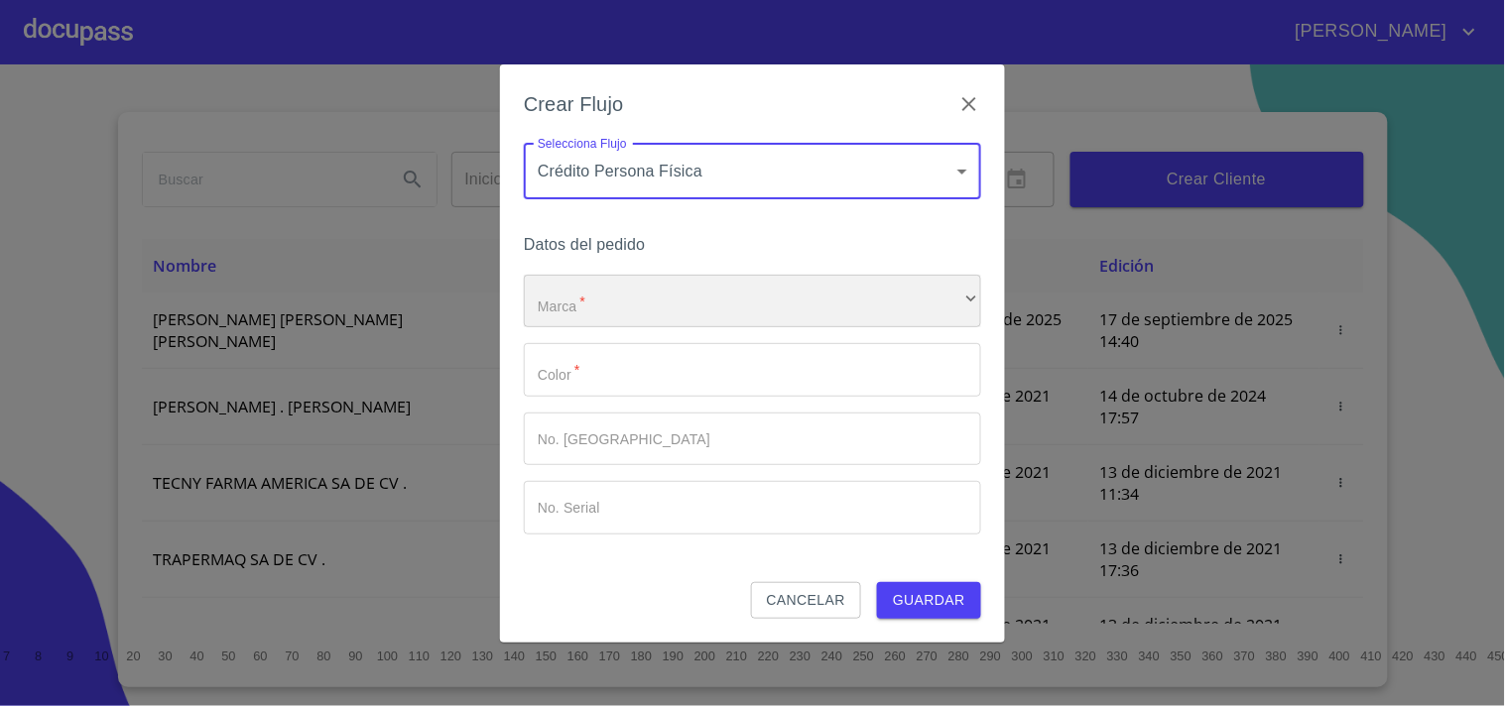
click at [668, 278] on div "​" at bounding box center [752, 302] width 457 height 54
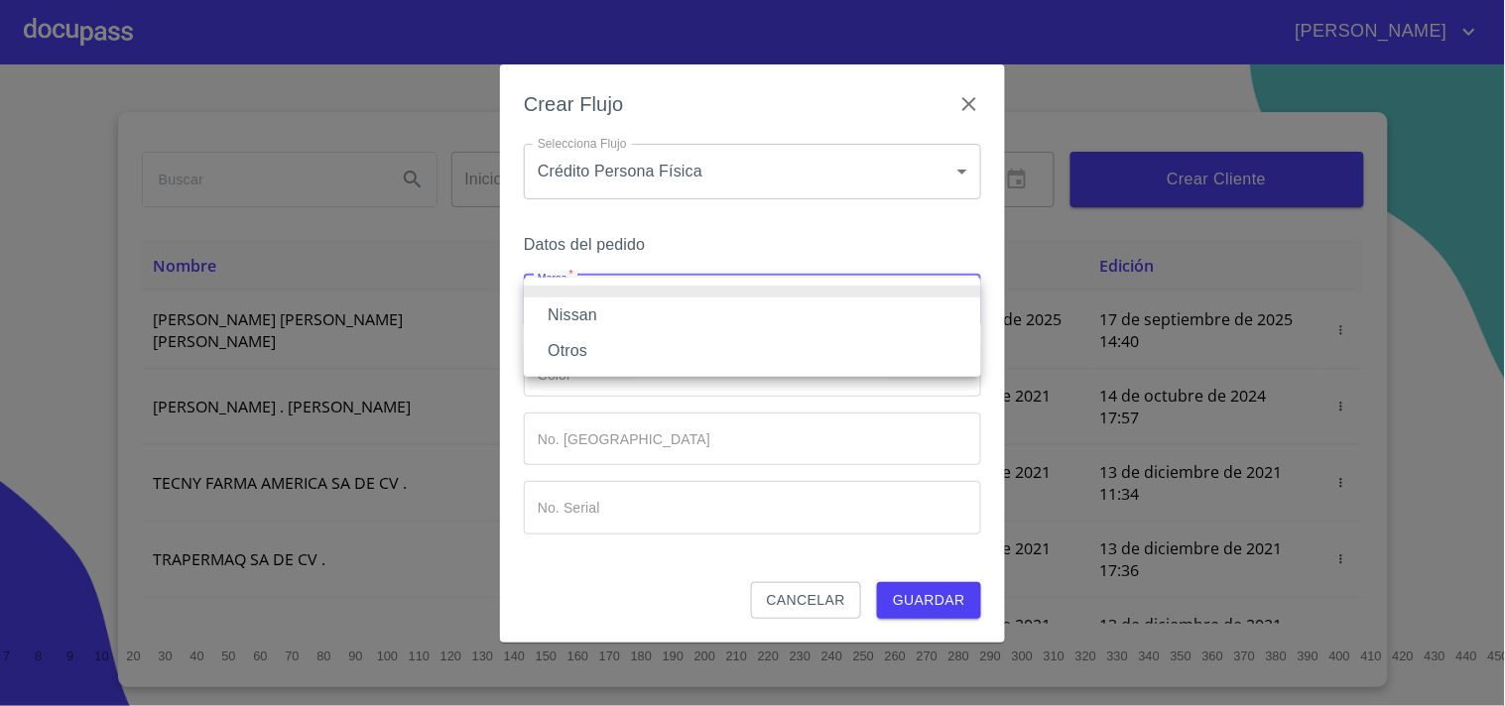
click at [596, 315] on li "Nissan" at bounding box center [752, 316] width 457 height 36
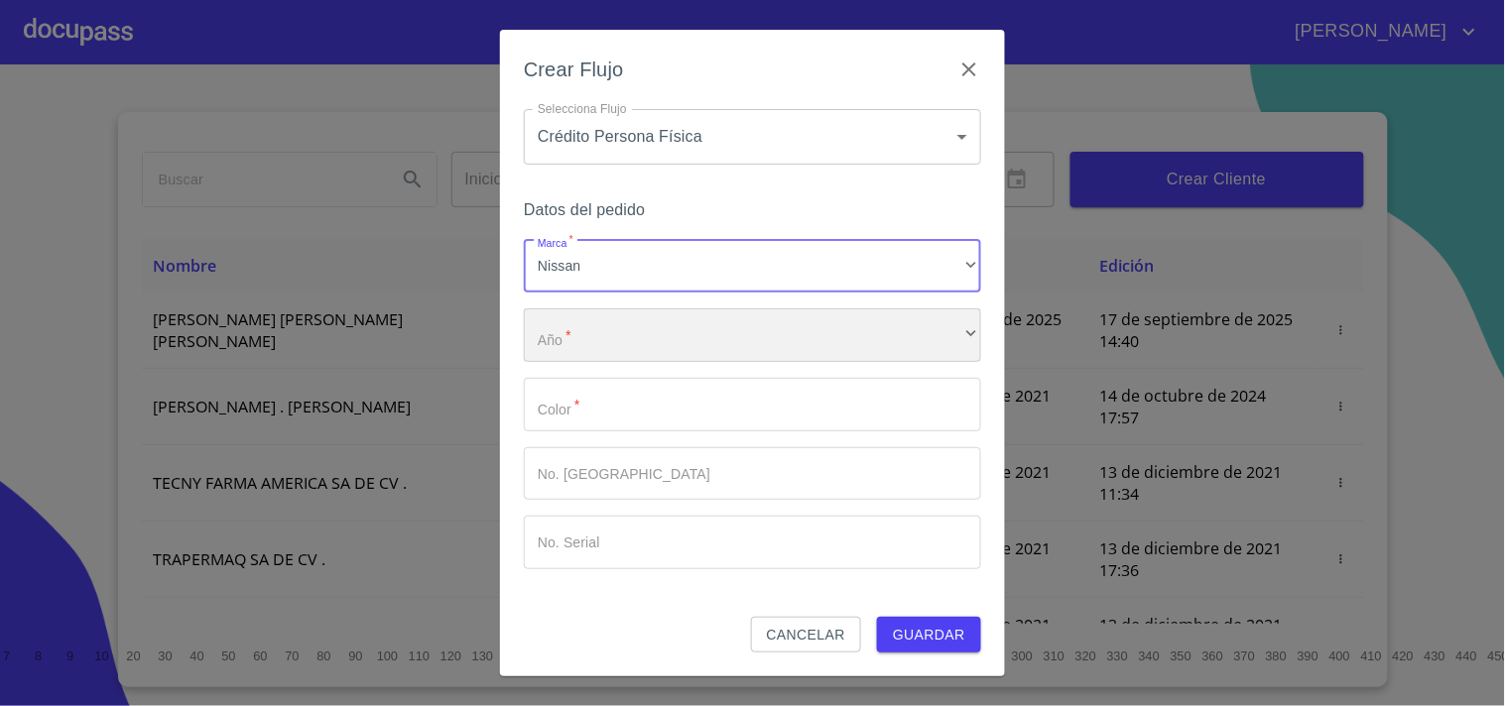
click at [562, 357] on div "​" at bounding box center [752, 336] width 457 height 54
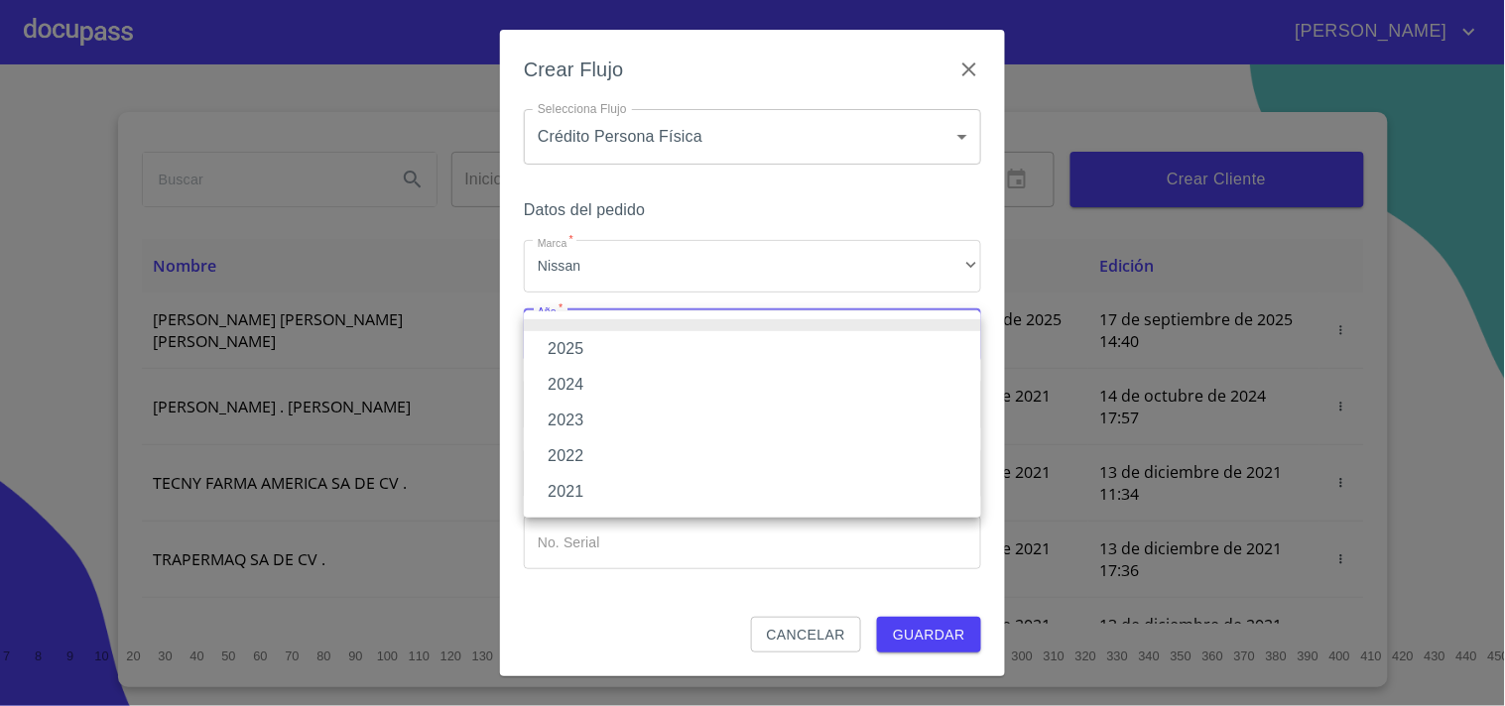
click at [572, 349] on li "2025" at bounding box center [752, 349] width 457 height 36
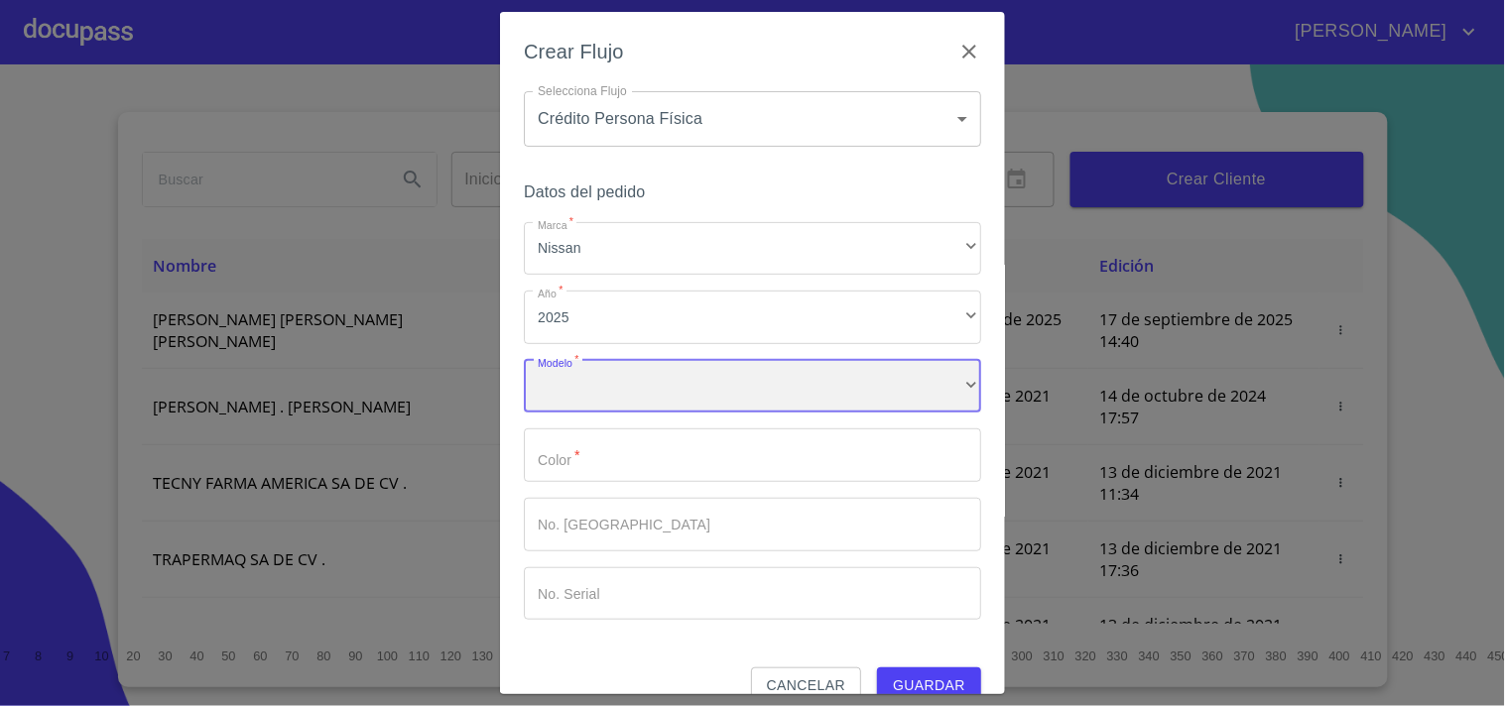
click at [587, 391] on div "​" at bounding box center [752, 387] width 457 height 54
click at [701, 449] on input "Marca   *" at bounding box center [752, 456] width 457 height 54
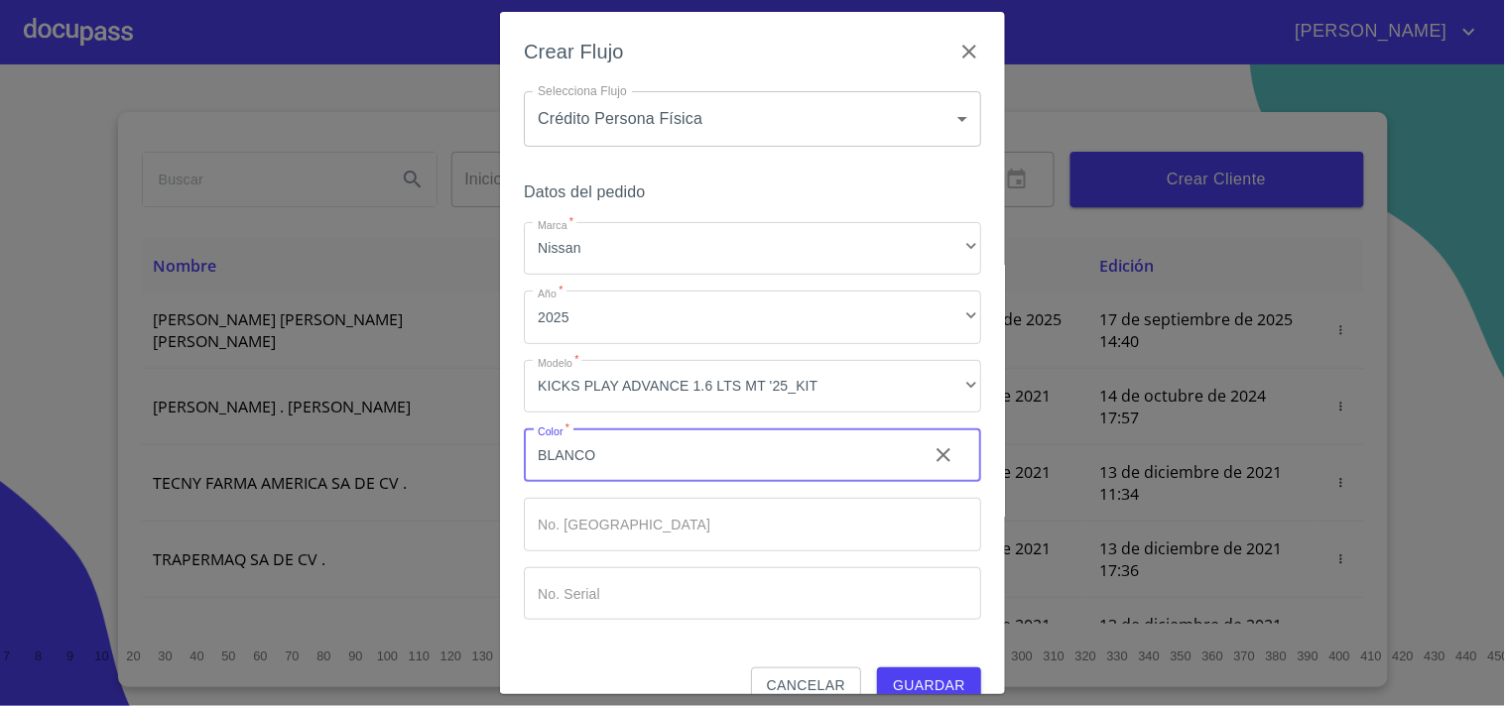
type input "BLANCO"
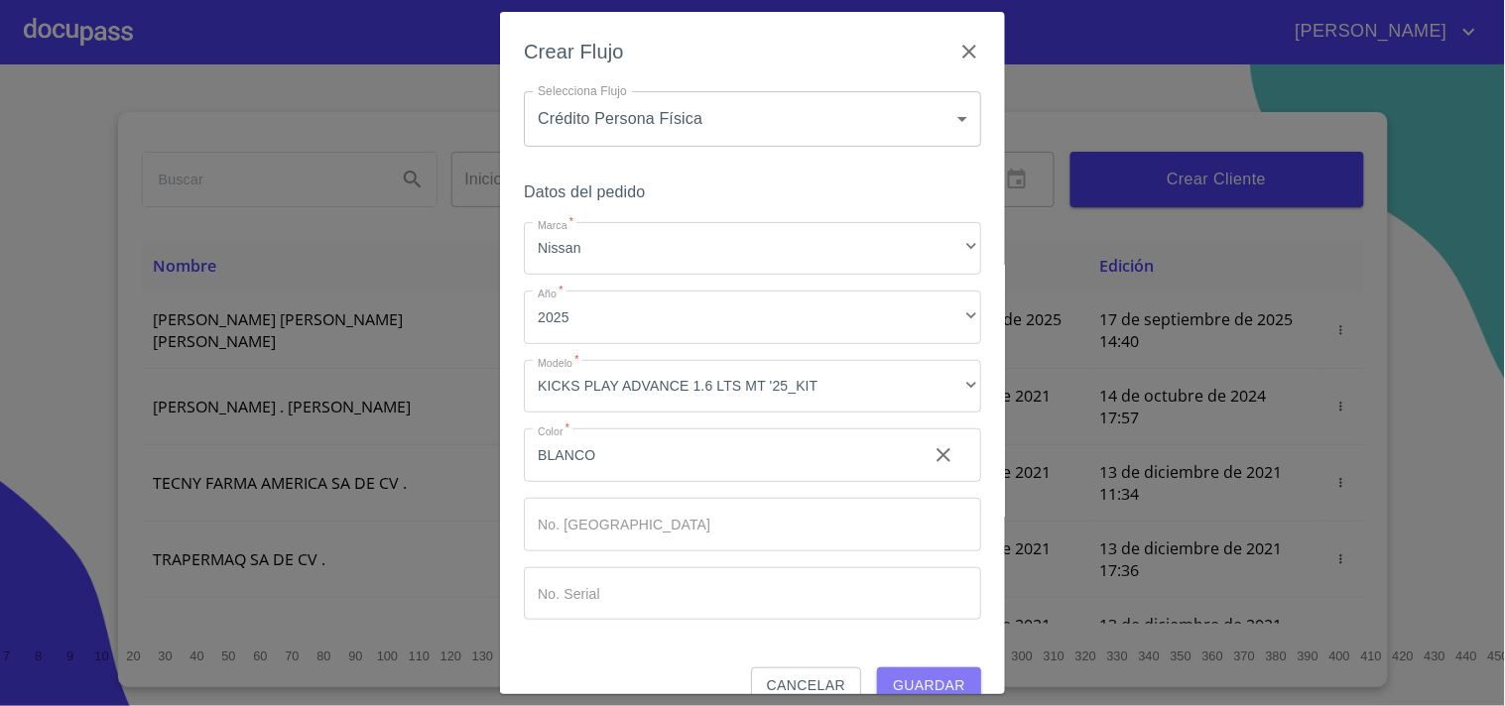
click at [907, 670] on button "Guardar" at bounding box center [929, 686] width 104 height 37
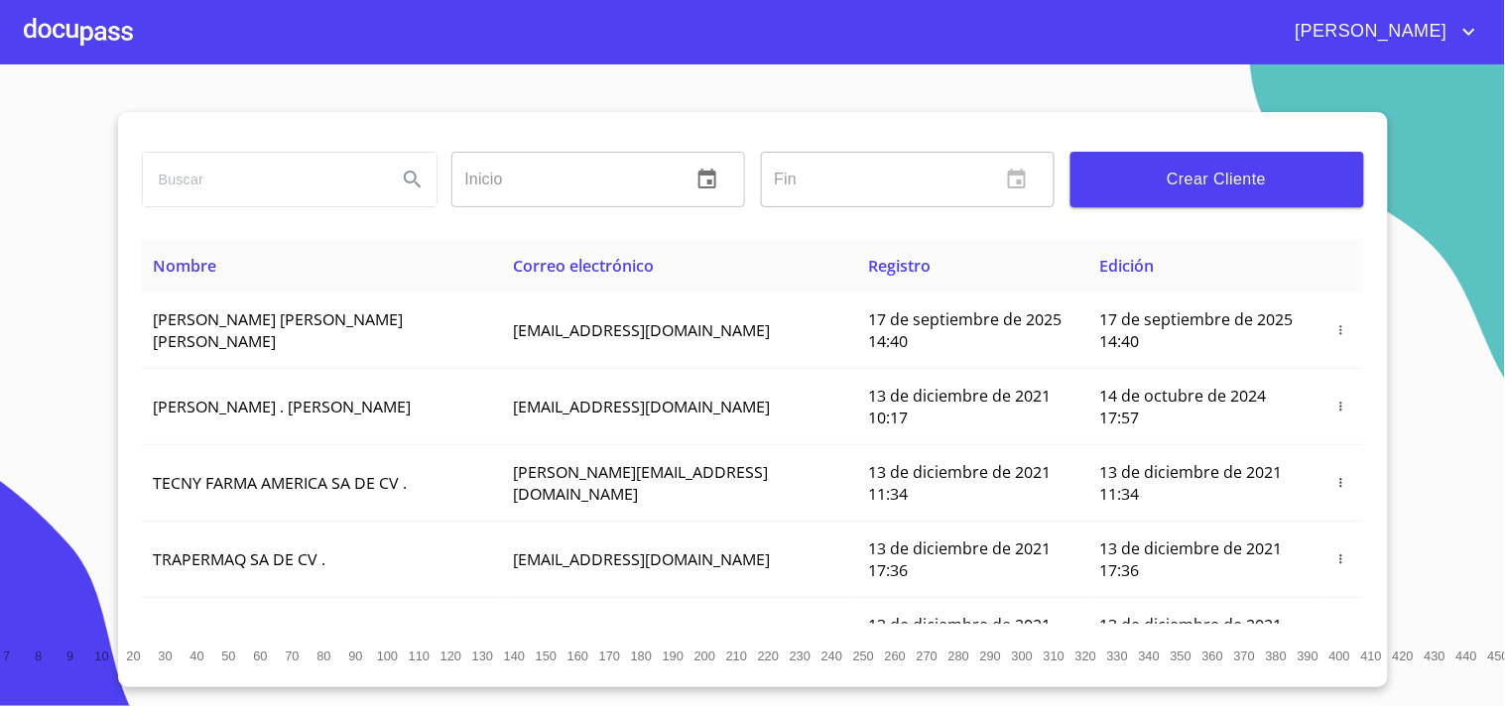
click at [89, 33] on div at bounding box center [78, 31] width 109 height 63
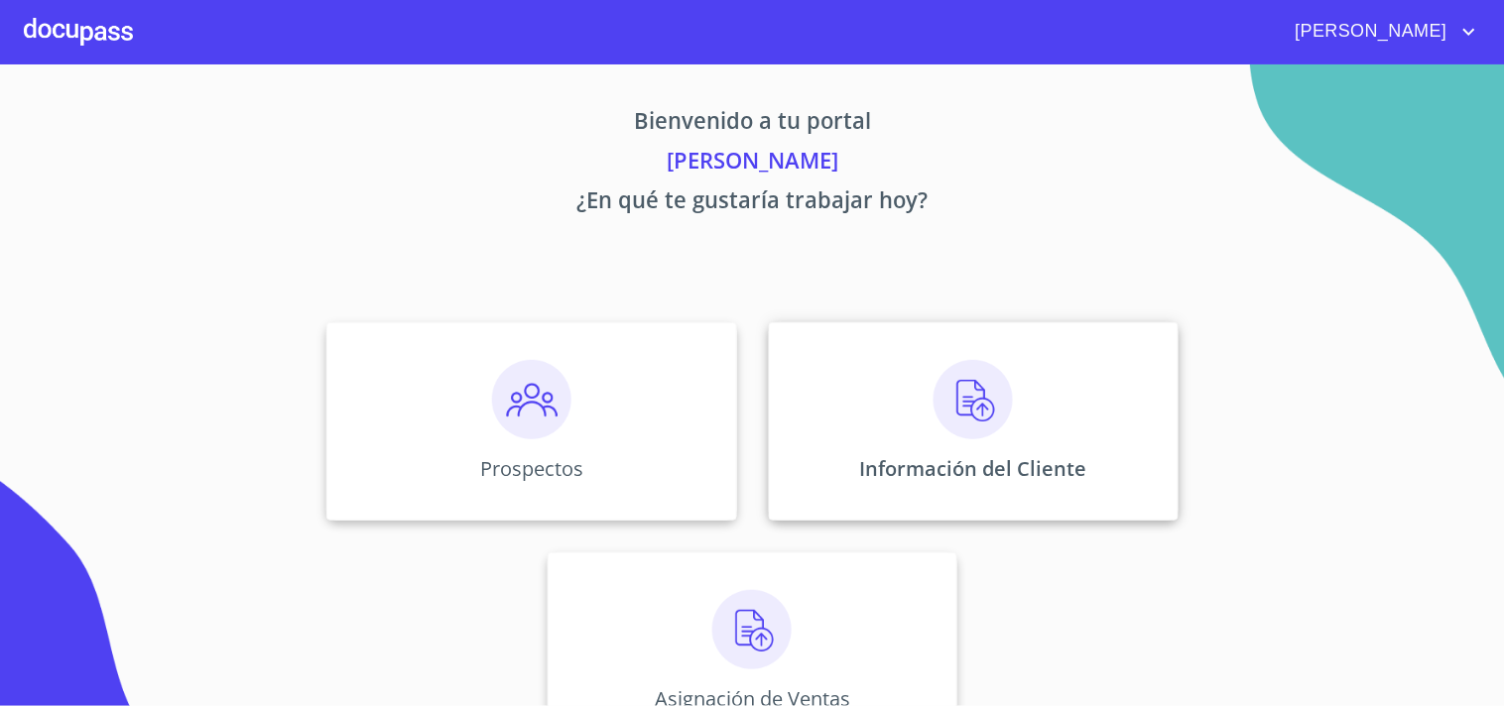
click at [988, 502] on div "Información del Cliente" at bounding box center [974, 421] width 410 height 198
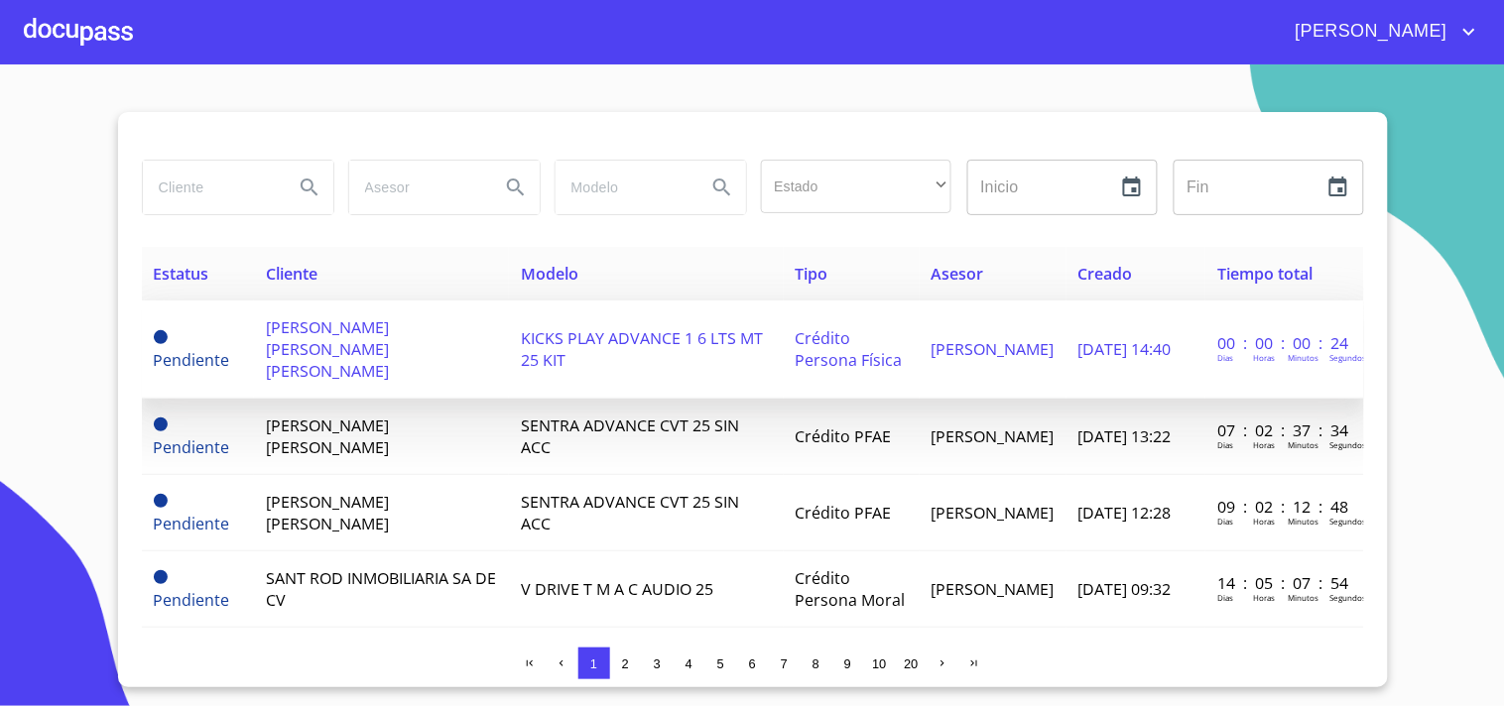
click at [446, 329] on td "[PERSON_NAME] [PERSON_NAME] [PERSON_NAME]" at bounding box center [381, 350] width 255 height 98
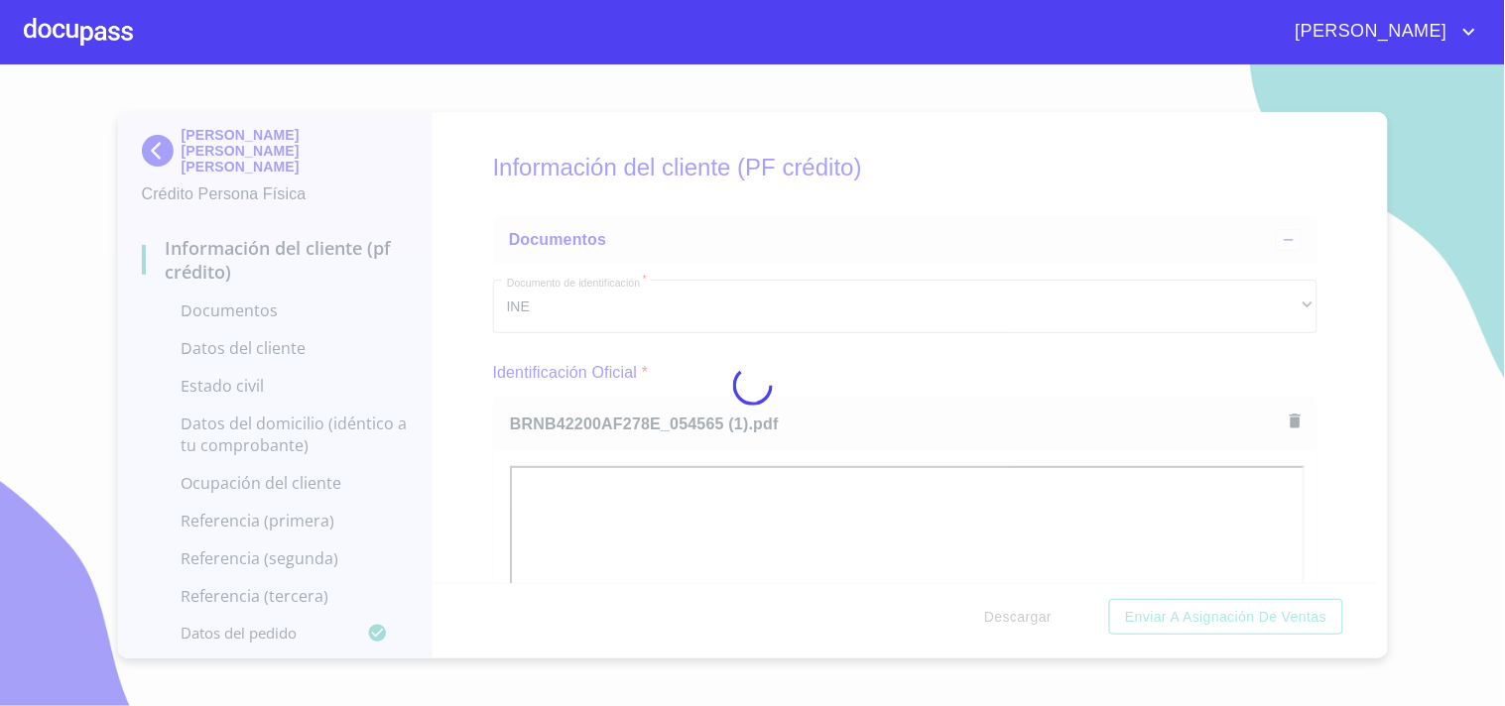
click at [920, 409] on div at bounding box center [752, 385] width 1505 height 642
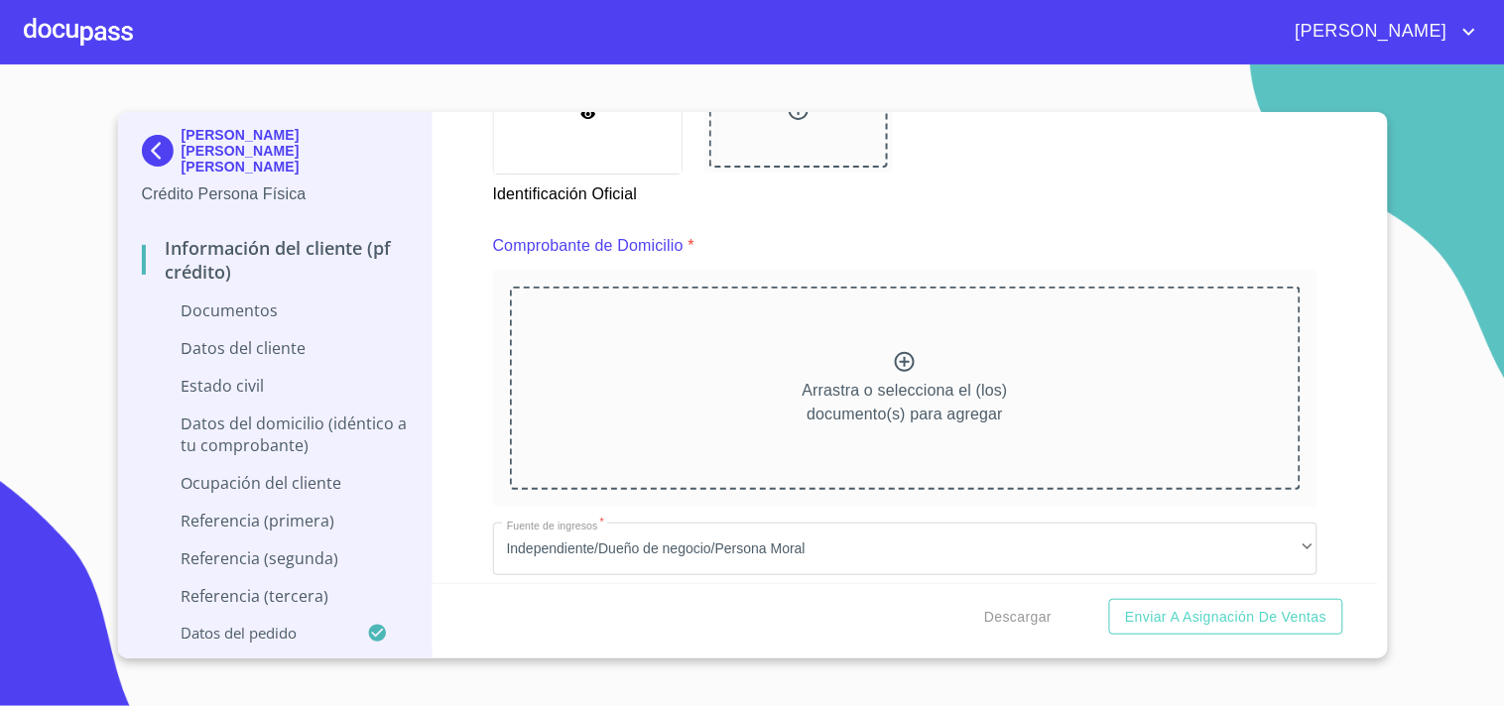
scroll to position [1098, 0]
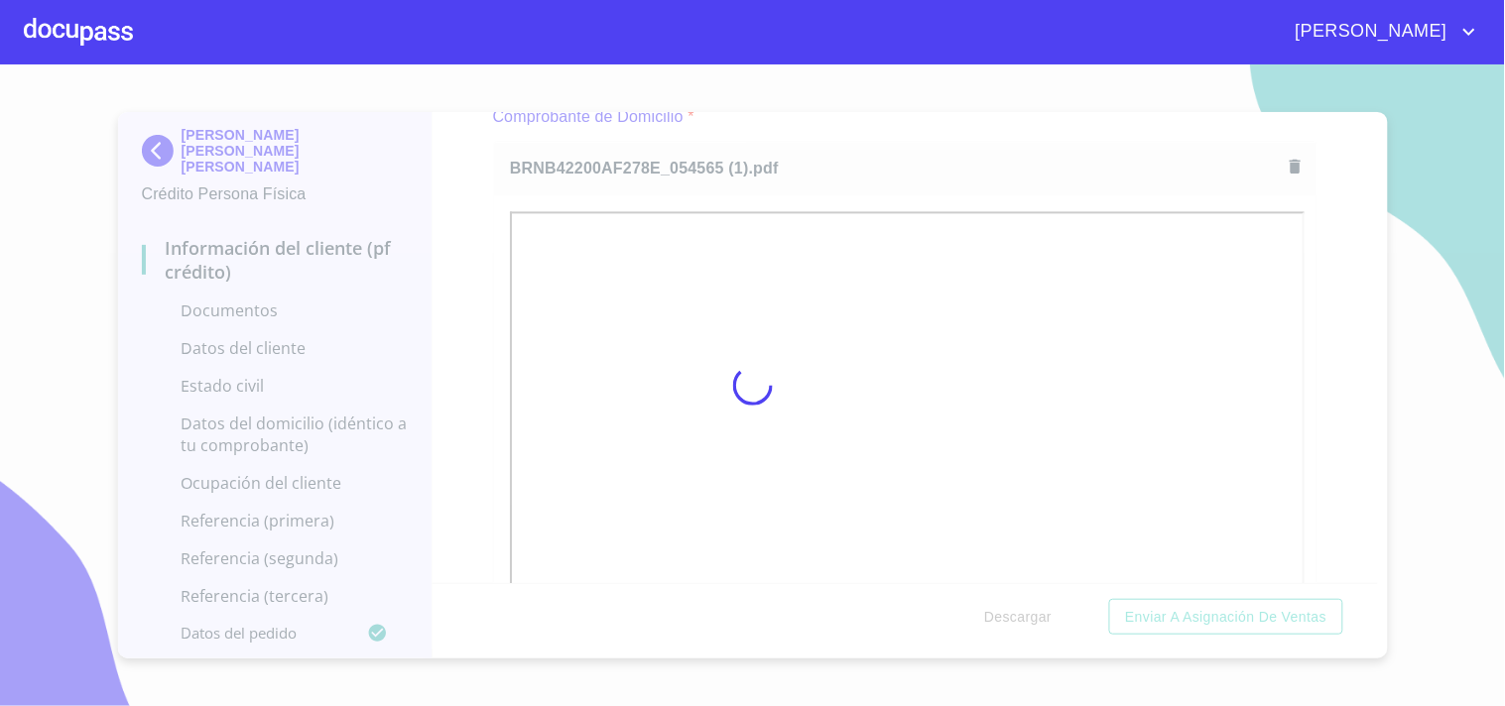
click at [905, 166] on div at bounding box center [752, 385] width 1505 height 642
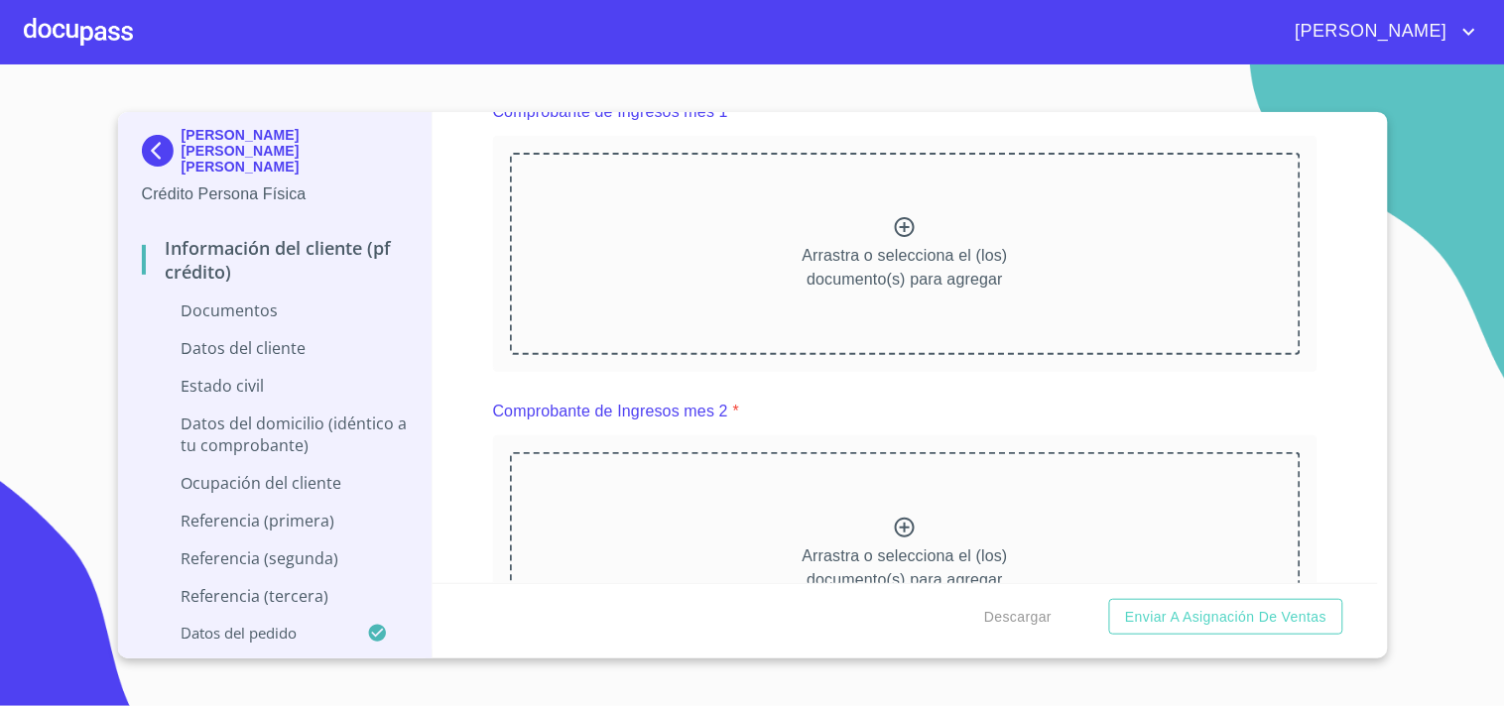
scroll to position [1902, 0]
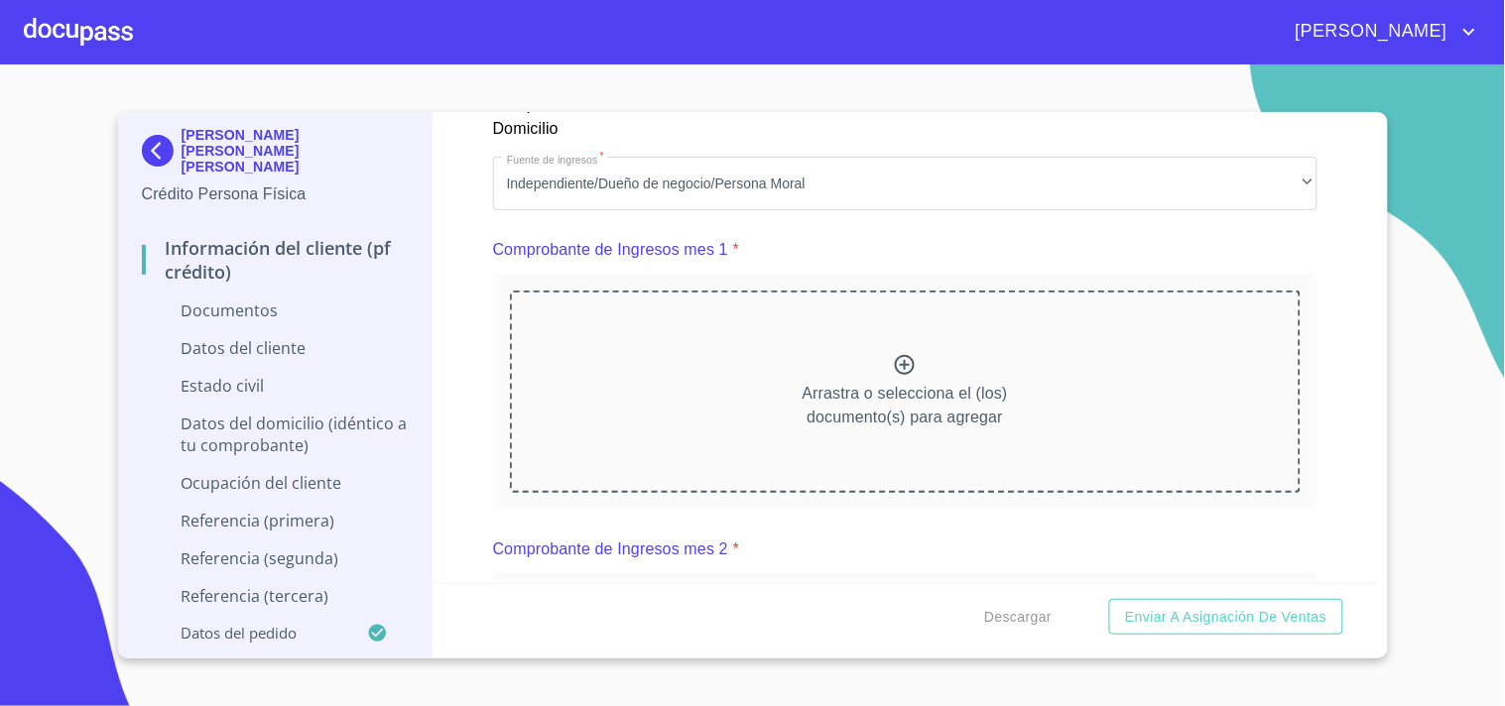
click at [895, 364] on icon at bounding box center [905, 365] width 20 height 20
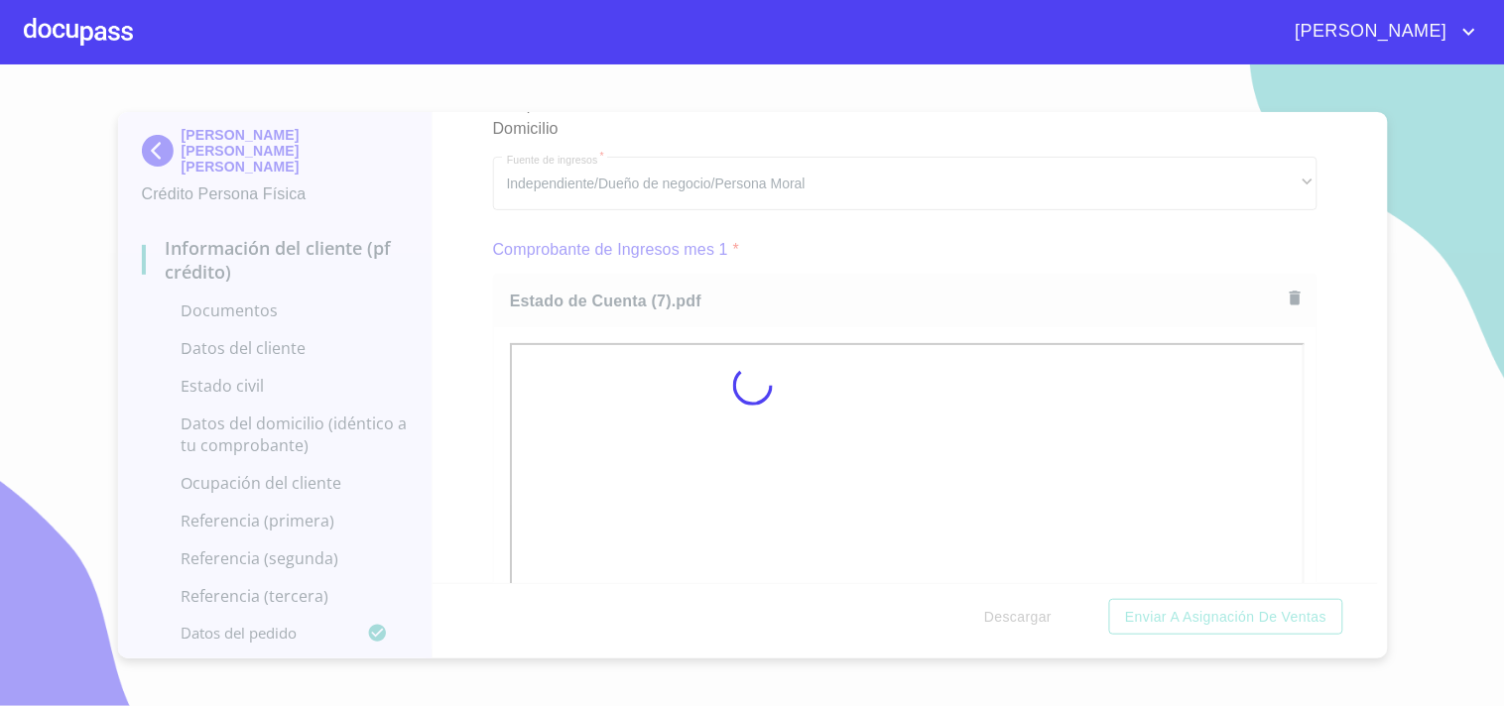
click at [990, 262] on div at bounding box center [752, 385] width 1505 height 642
drag, startPoint x: 1370, startPoint y: 228, endPoint x: 1369, endPoint y: 252, distance: 23.8
click at [1369, 252] on div at bounding box center [752, 385] width 1505 height 642
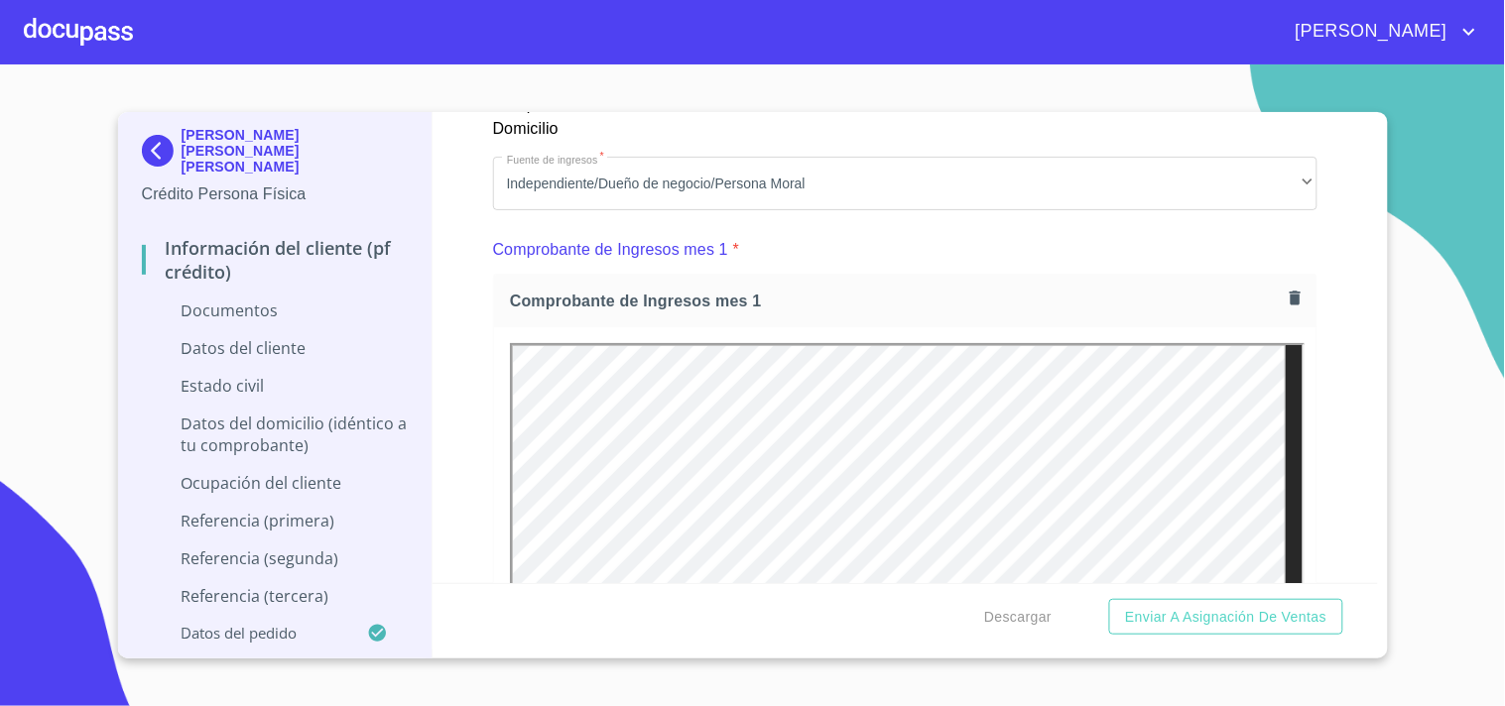
drag, startPoint x: 1371, startPoint y: 238, endPoint x: 1367, endPoint y: 269, distance: 31.0
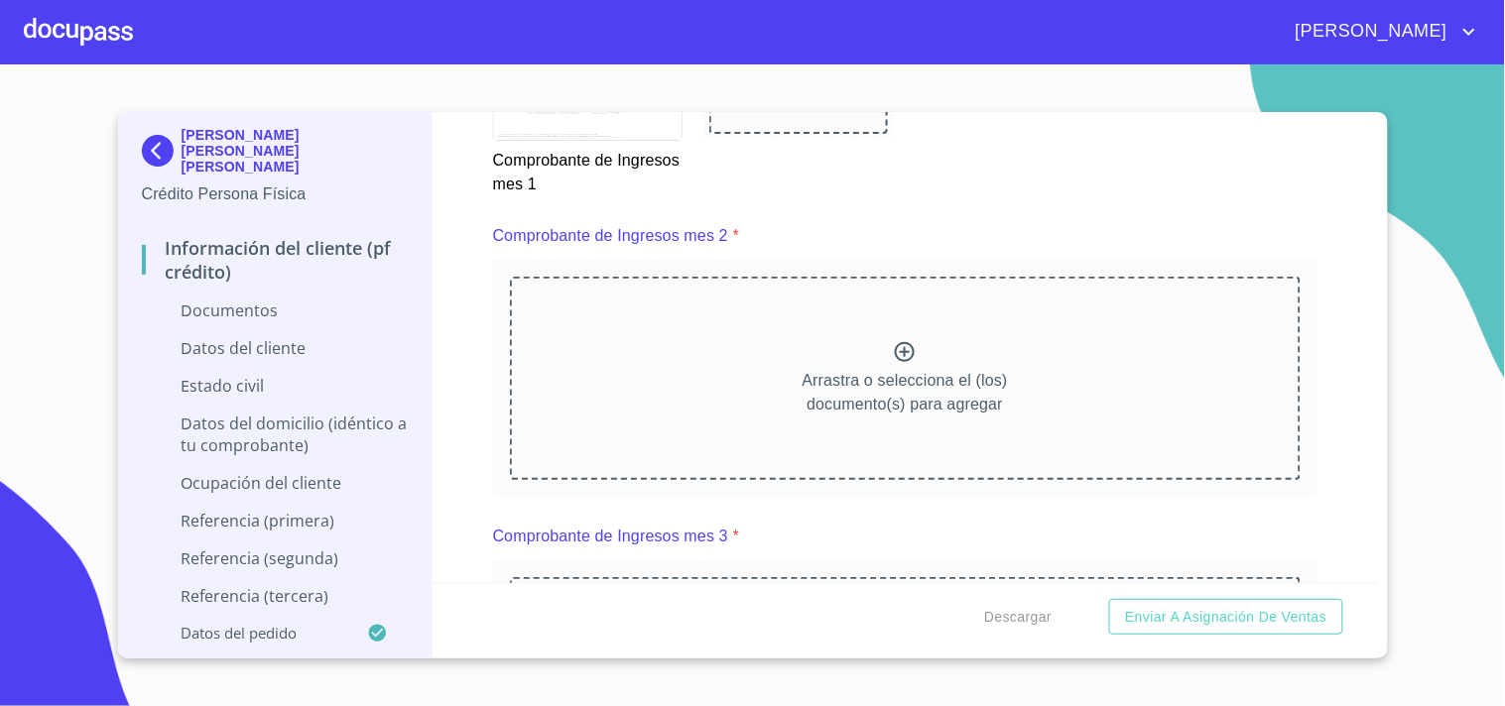
scroll to position [2904, 0]
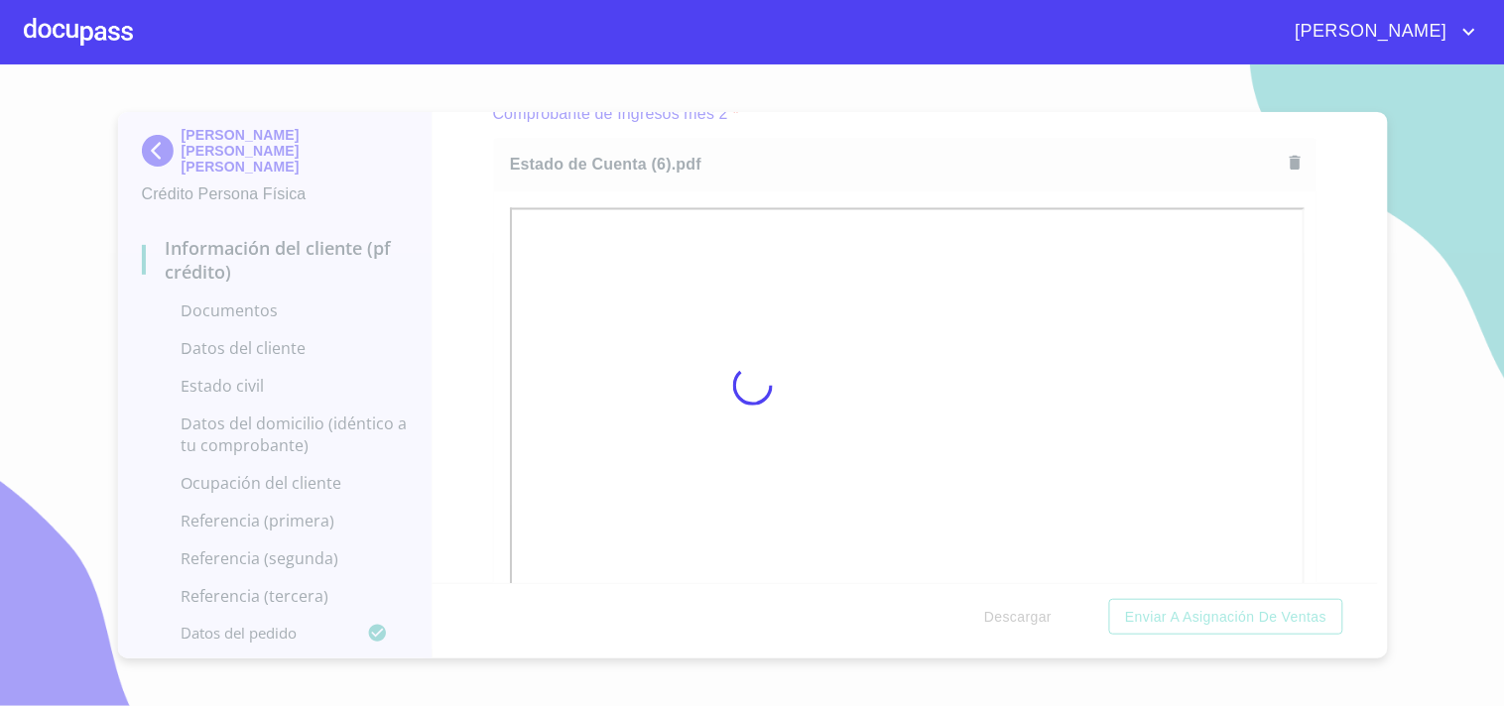
click at [940, 211] on div at bounding box center [752, 385] width 1505 height 642
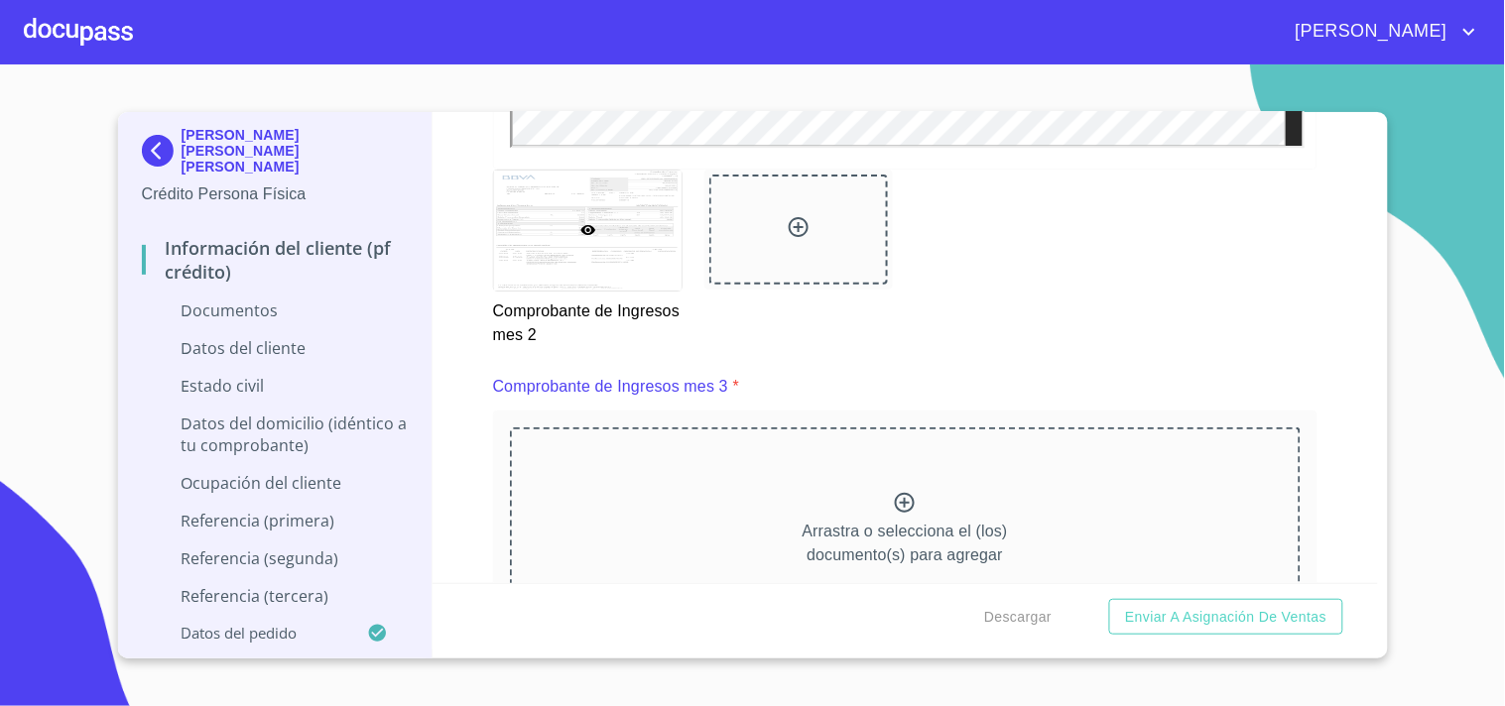
scroll to position [3628, 0]
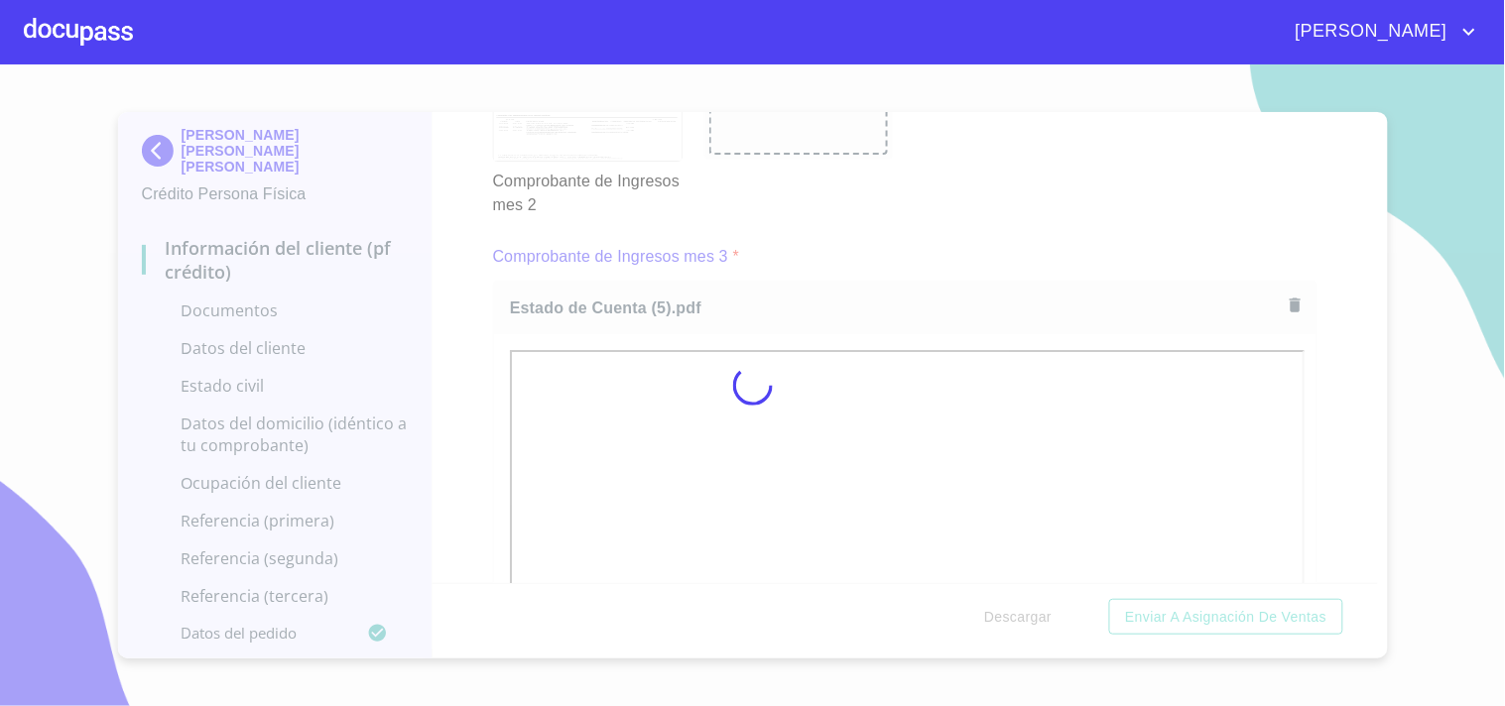
click at [966, 241] on div at bounding box center [752, 385] width 1505 height 642
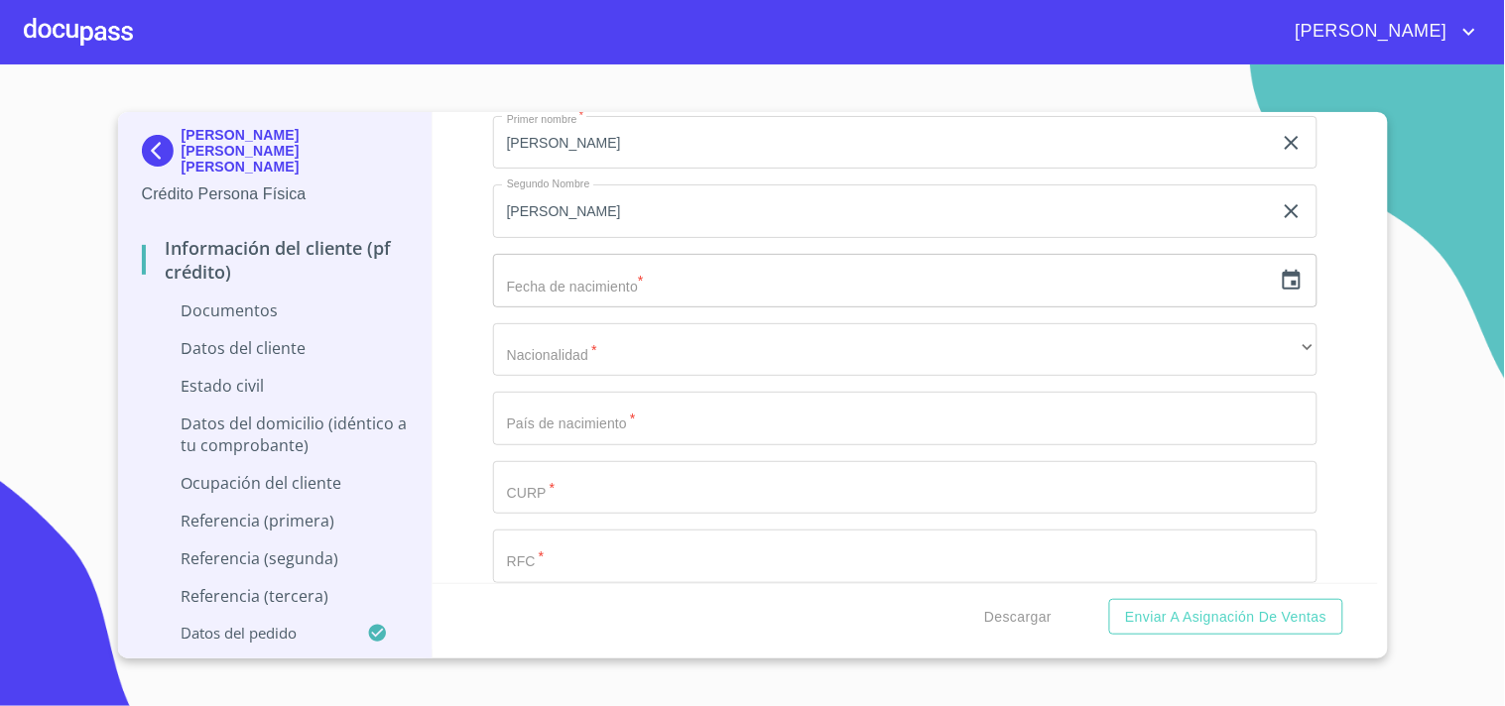
scroll to position [5456, 0]
